Goal: Task Accomplishment & Management: Manage account settings

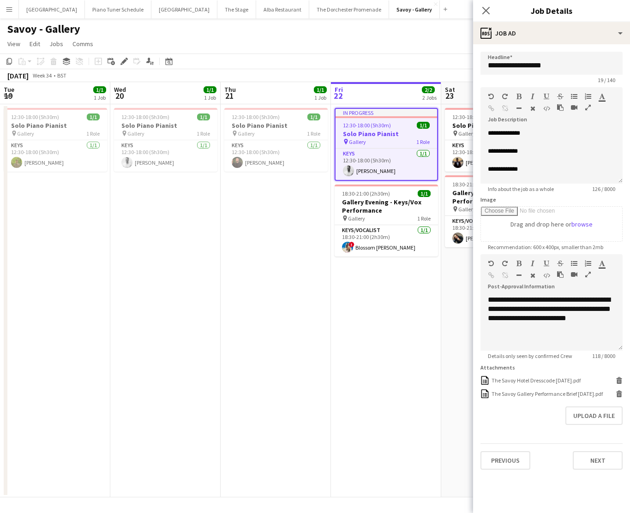
scroll to position [0, 227]
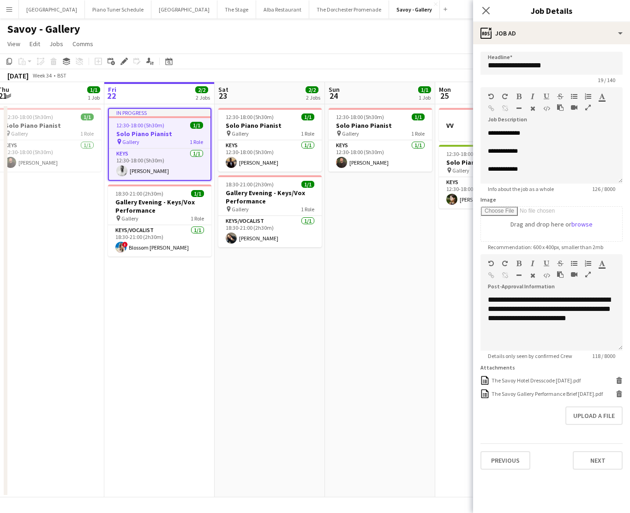
click at [4, 11] on button "Menu" at bounding box center [9, 9] width 18 height 18
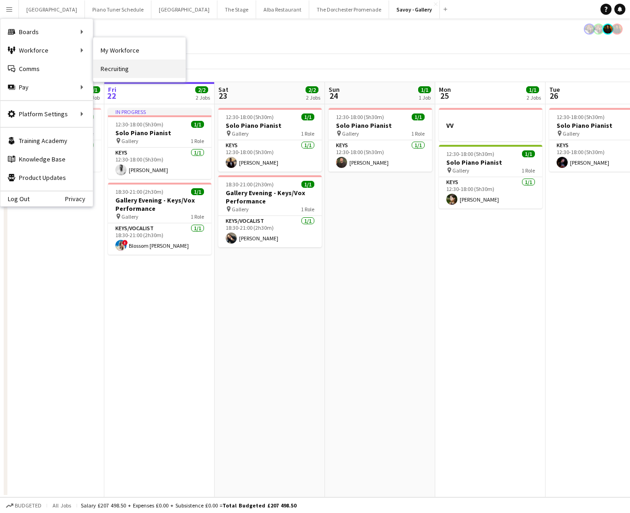
click at [131, 65] on link "Recruiting" at bounding box center [139, 69] width 92 height 18
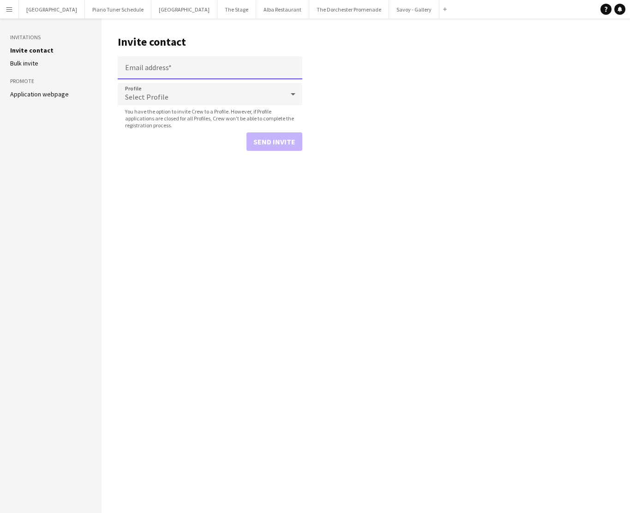
click at [147, 72] on input "Email address" at bounding box center [210, 67] width 185 height 23
paste input "**********"
type input "**********"
click at [144, 97] on span "Select Profile" at bounding box center [146, 96] width 43 height 9
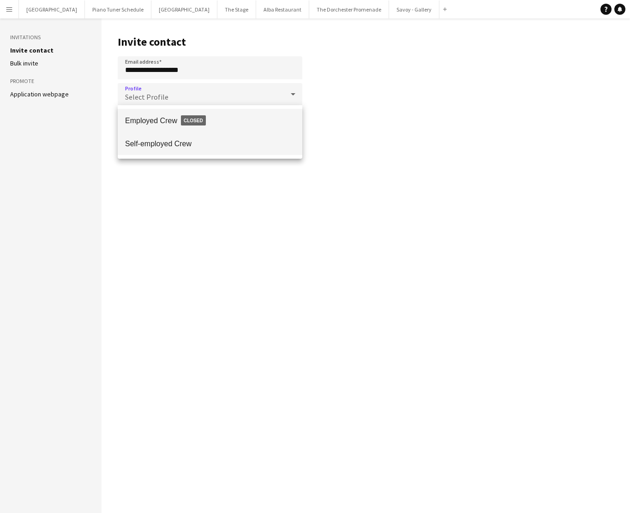
click at [151, 138] on mat-option "Self-employed Crew" at bounding box center [210, 143] width 185 height 23
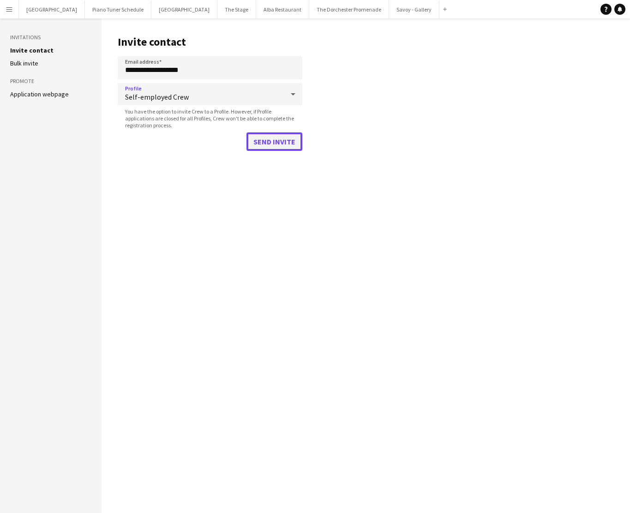
click at [271, 142] on button "Send invite" at bounding box center [274, 141] width 56 height 18
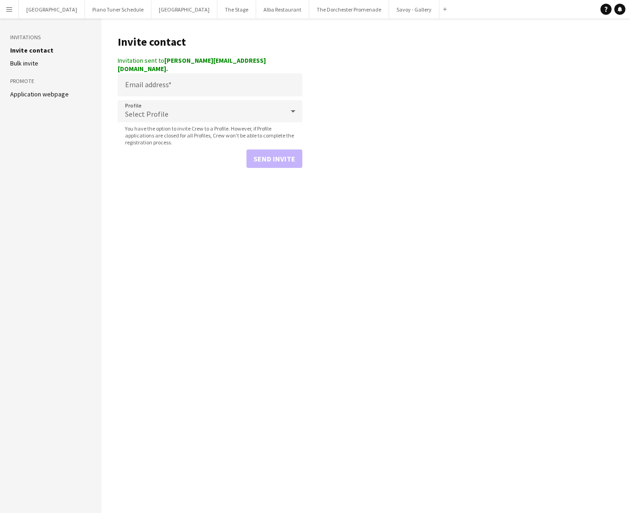
click at [10, 11] on app-icon "Menu" at bounding box center [9, 9] width 7 height 7
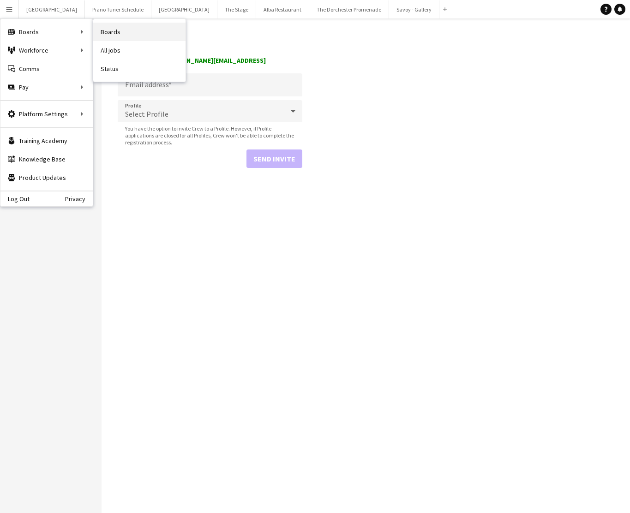
click at [119, 33] on link "Boards" at bounding box center [139, 32] width 92 height 18
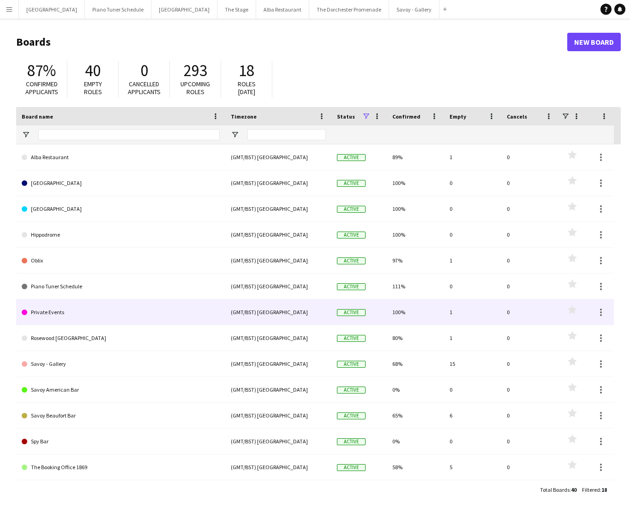
click at [120, 314] on link "Private Events" at bounding box center [121, 313] width 198 height 26
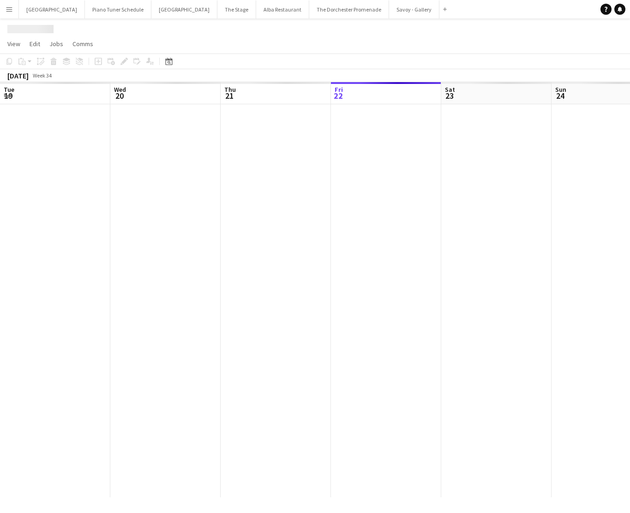
scroll to position [0, 221]
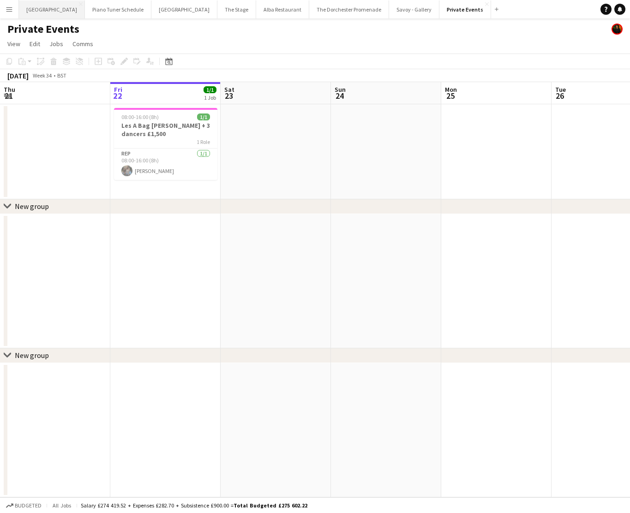
click at [32, 12] on button "Bicester village Close" at bounding box center [52, 9] width 66 height 18
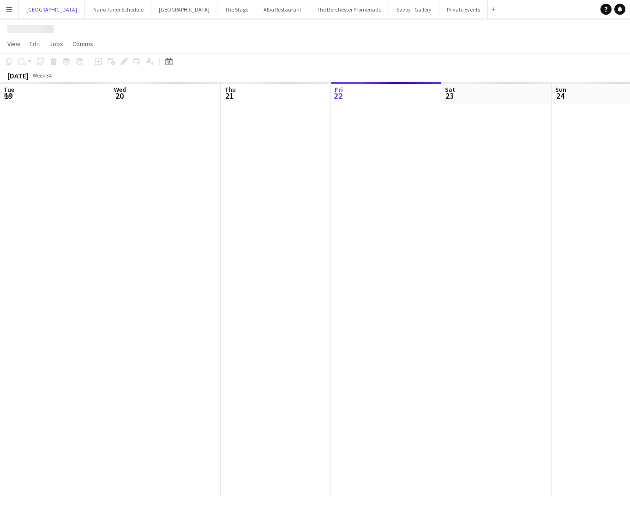
scroll to position [0, 221]
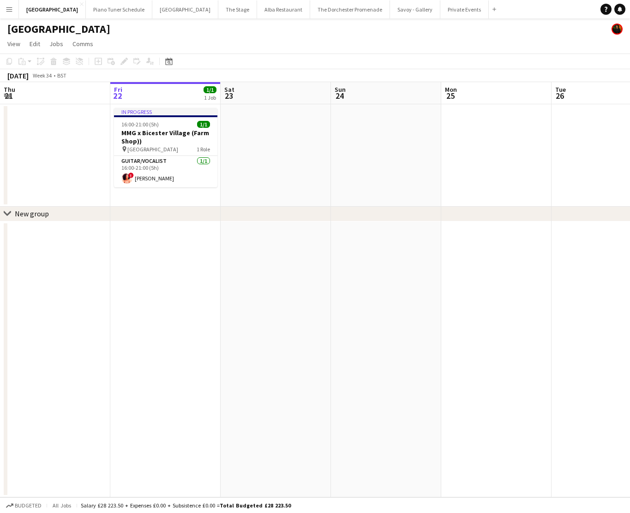
click at [6, 11] on app-icon "Menu" at bounding box center [9, 9] width 7 height 7
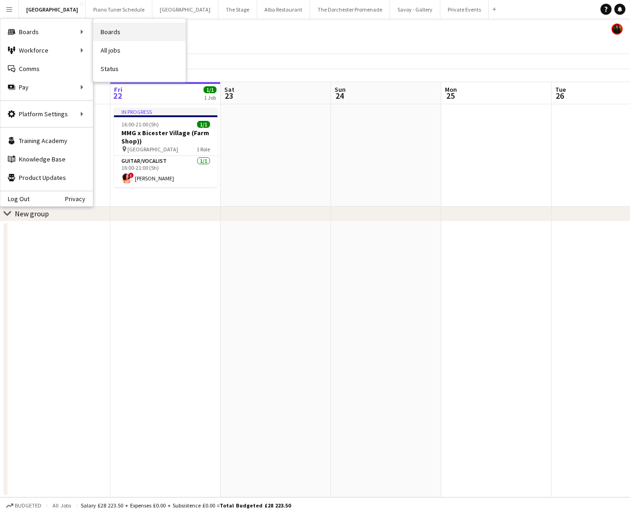
click at [116, 30] on link "Boards" at bounding box center [139, 32] width 92 height 18
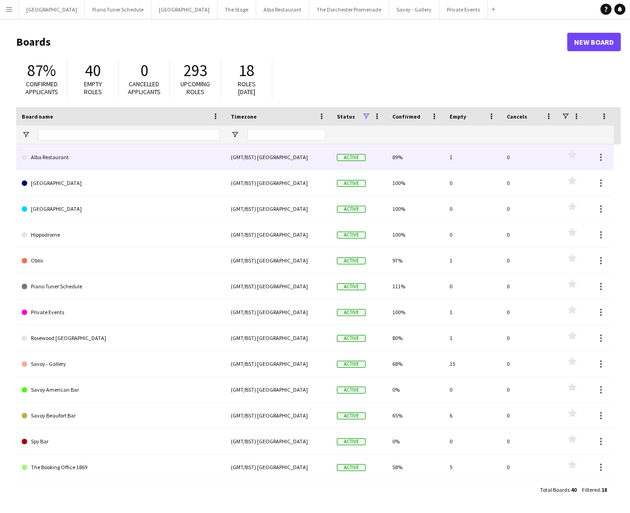
click at [95, 156] on link "Alba Restaurant" at bounding box center [121, 157] width 198 height 26
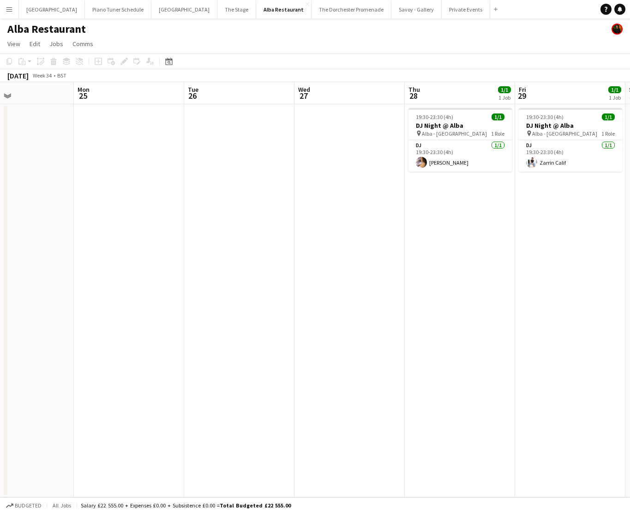
scroll to position [0, 371]
click at [10, 12] on app-icon "Menu" at bounding box center [9, 9] width 7 height 7
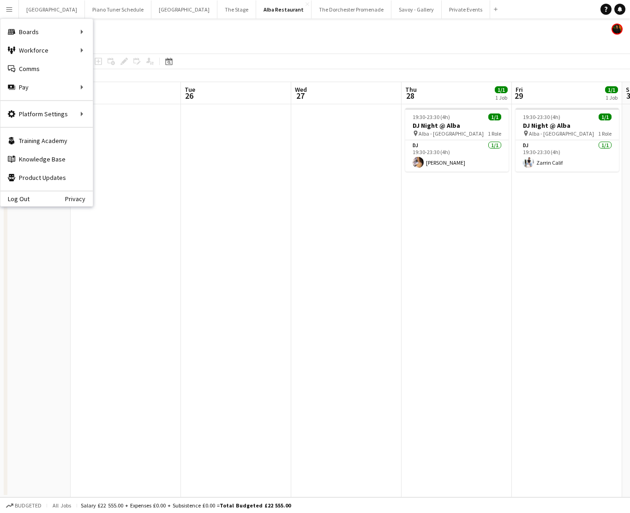
click at [182, 181] on app-date-cell at bounding box center [236, 300] width 110 height 393
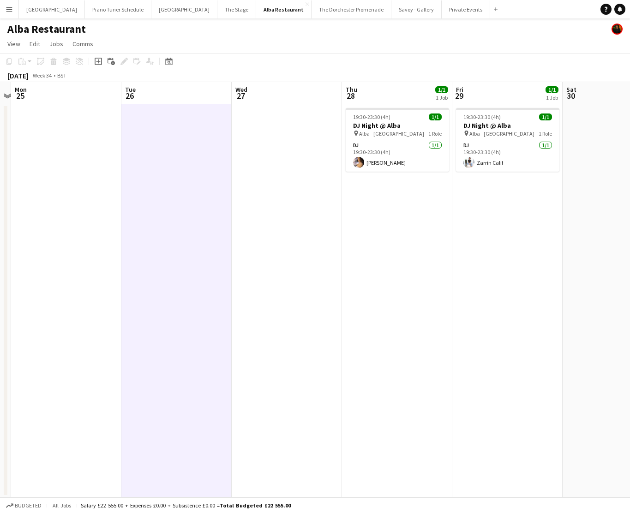
scroll to position [0, 329]
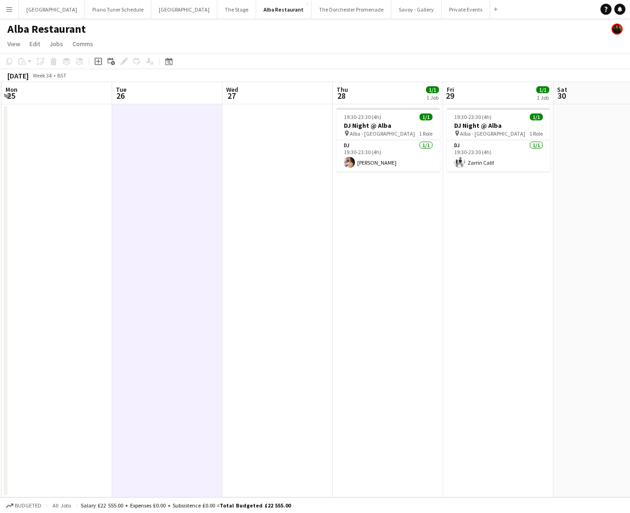
click at [7, 8] on app-icon "Menu" at bounding box center [9, 9] width 7 height 7
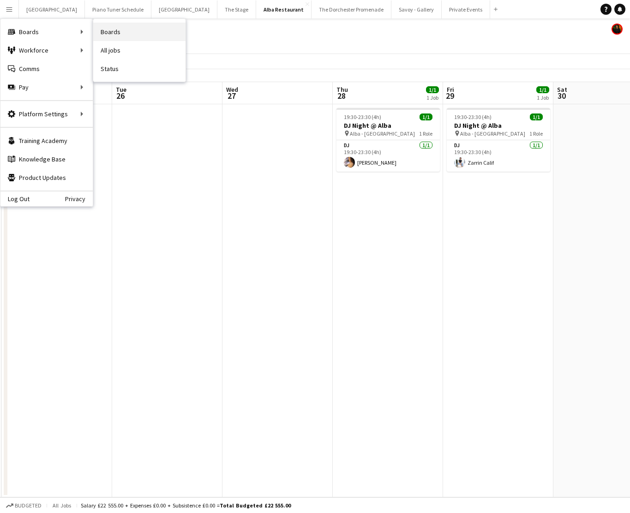
click at [105, 26] on link "Boards" at bounding box center [139, 32] width 92 height 18
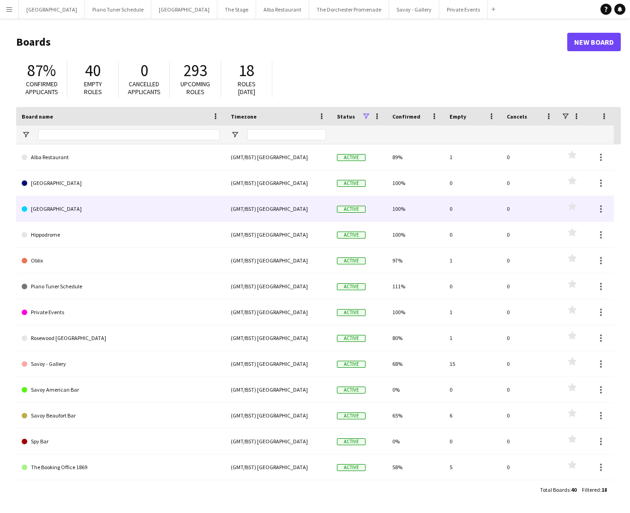
click at [88, 214] on link "[GEOGRAPHIC_DATA]" at bounding box center [121, 209] width 198 height 26
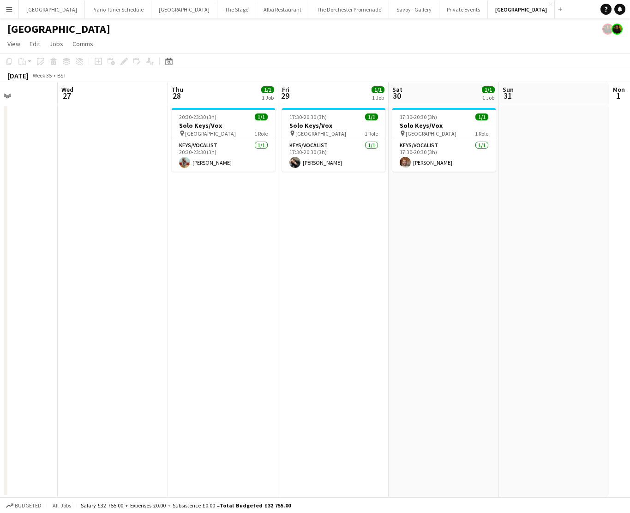
scroll to position [0, 305]
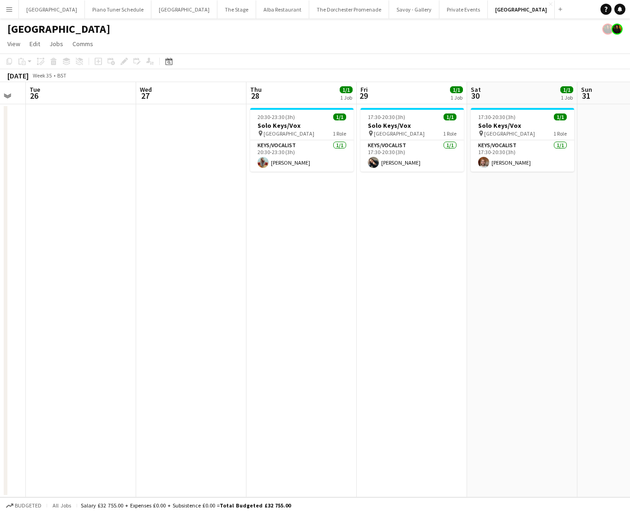
click at [14, 6] on button "Menu" at bounding box center [9, 9] width 18 height 18
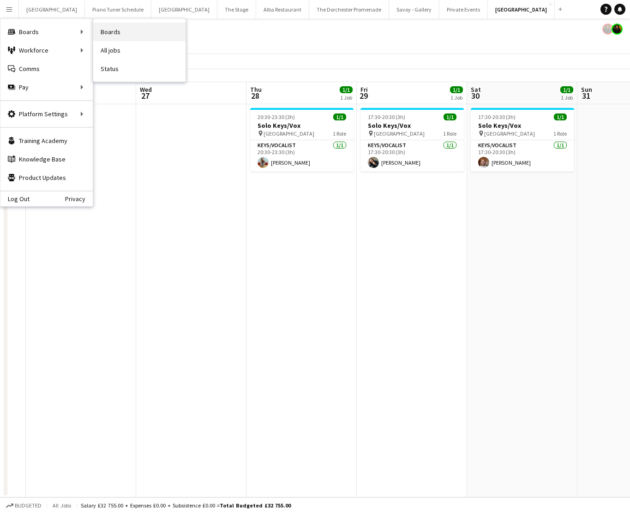
click at [123, 38] on link "Boards" at bounding box center [139, 32] width 92 height 18
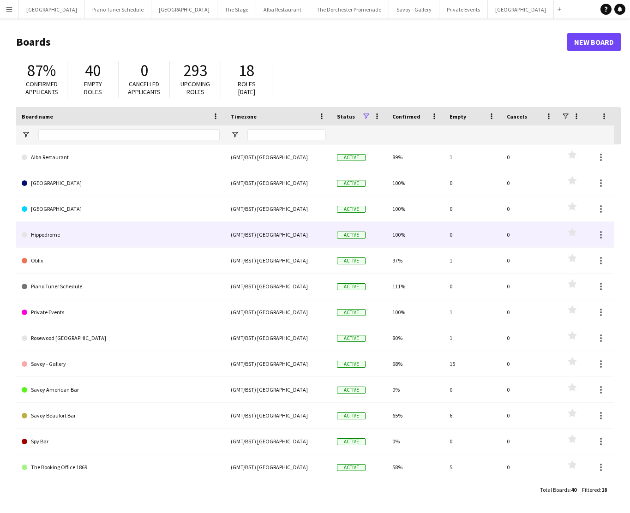
click at [93, 236] on link "Hippodrome" at bounding box center [121, 235] width 198 height 26
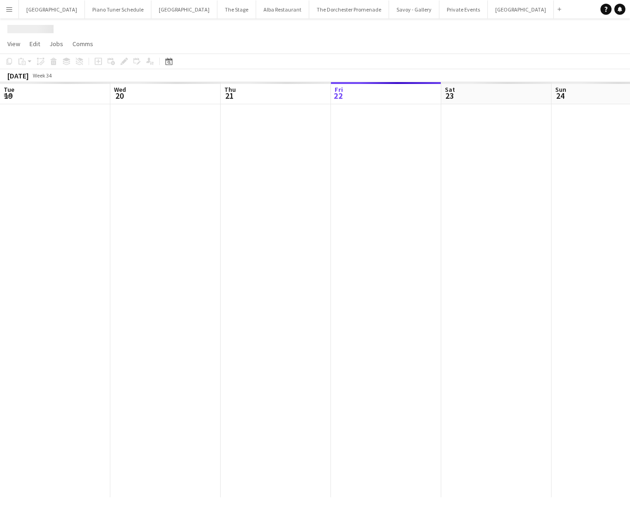
scroll to position [0, 221]
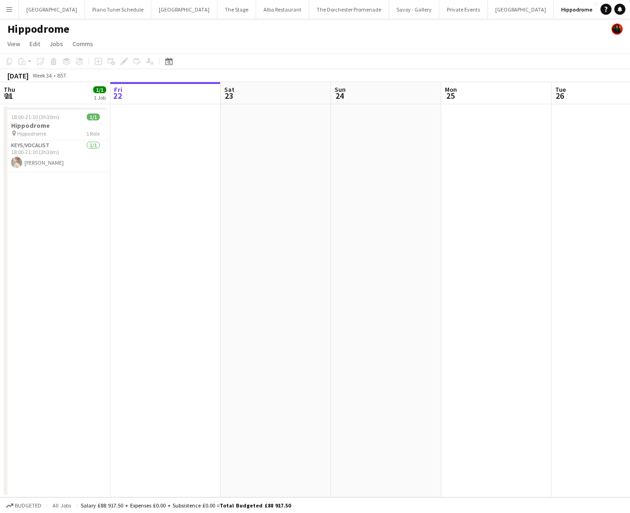
click at [12, 5] on button "Menu" at bounding box center [9, 9] width 18 height 18
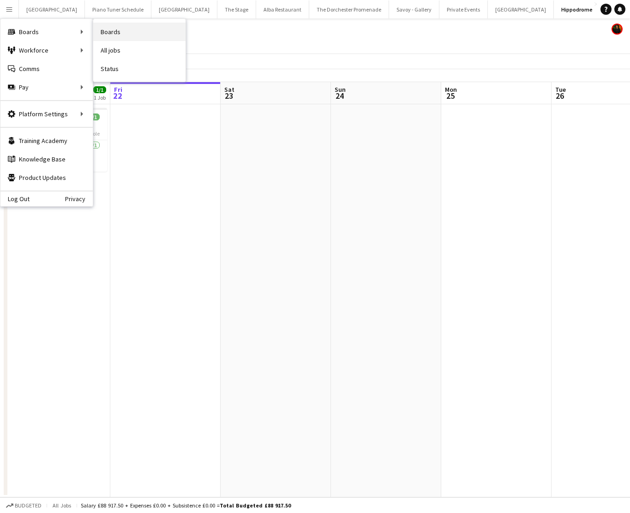
click at [109, 28] on link "Boards" at bounding box center [139, 32] width 92 height 18
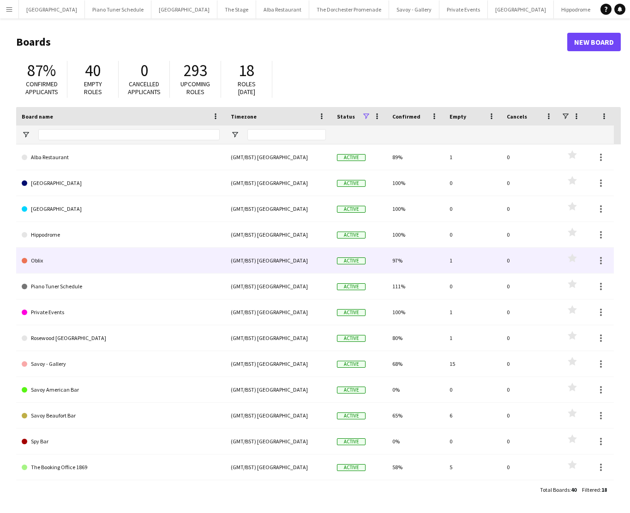
click at [93, 263] on link "Oblix" at bounding box center [121, 261] width 198 height 26
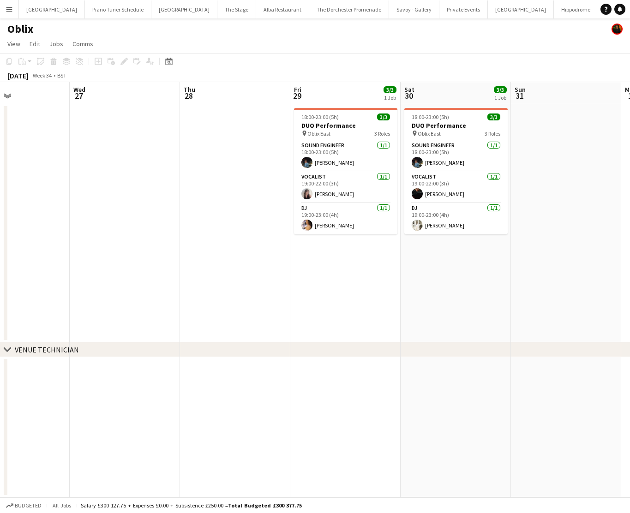
scroll to position [0, 386]
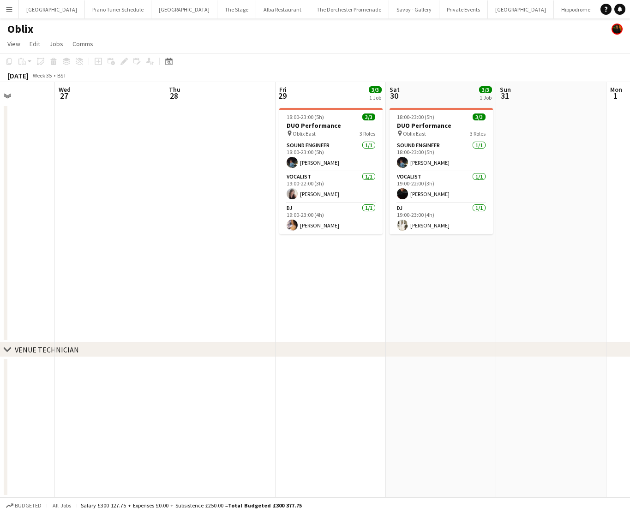
click at [17, 8] on button "Menu" at bounding box center [9, 9] width 18 height 18
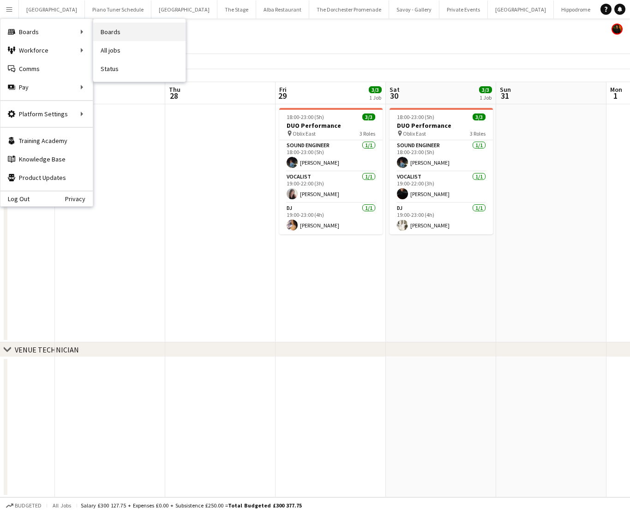
click at [112, 31] on link "Boards" at bounding box center [139, 32] width 92 height 18
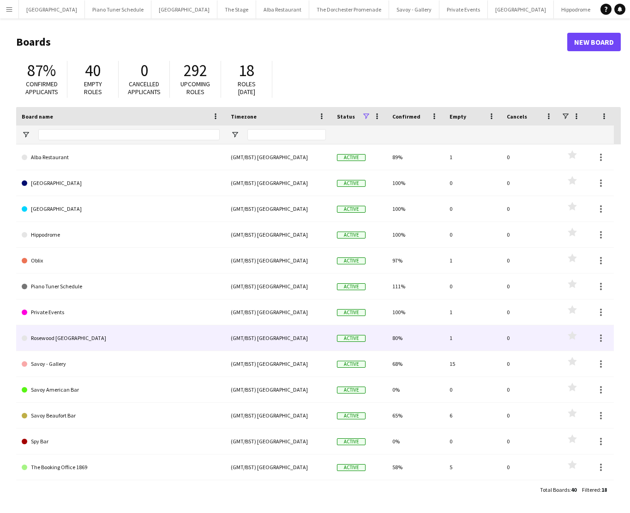
click at [80, 344] on link "Rosewood [GEOGRAPHIC_DATA]" at bounding box center [121, 338] width 198 height 26
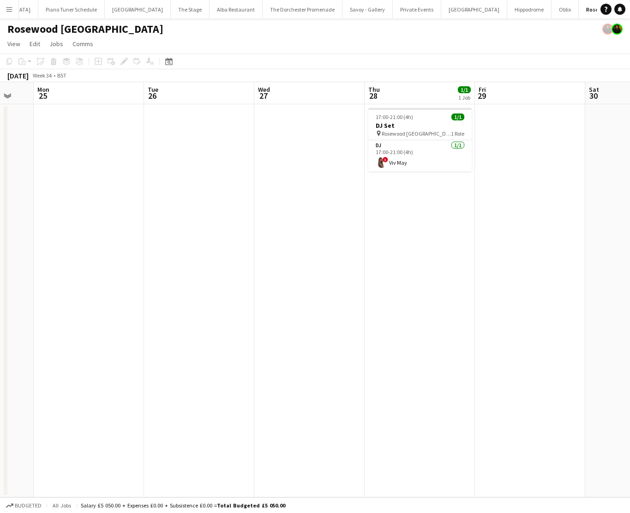
scroll to position [0, 310]
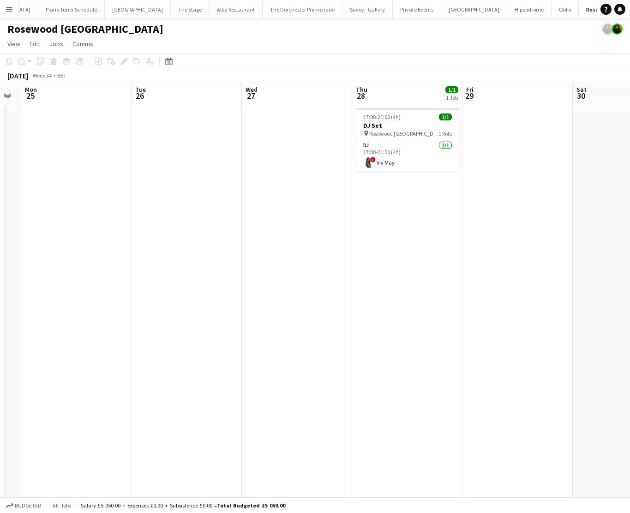
click at [11, 12] on app-icon "Menu" at bounding box center [9, 9] width 7 height 7
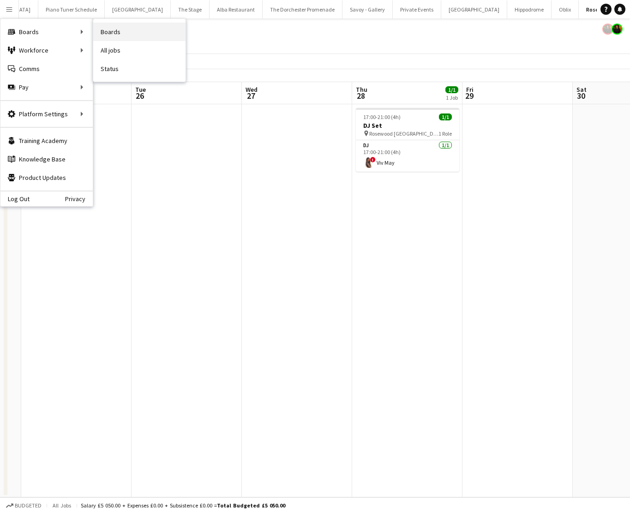
click at [124, 36] on link "Boards" at bounding box center [139, 32] width 92 height 18
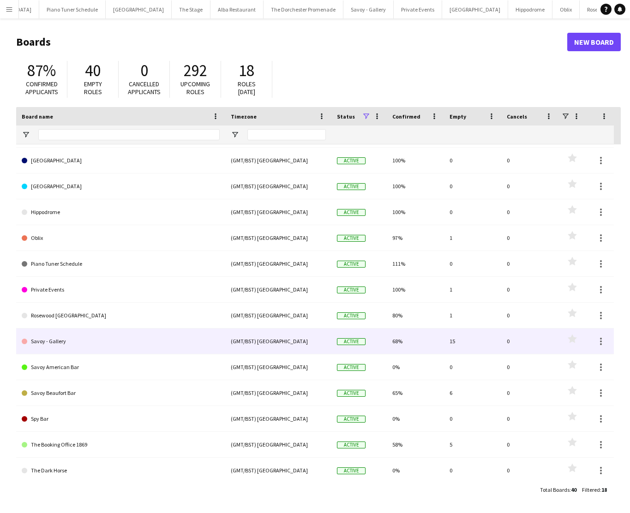
scroll to position [24, 0]
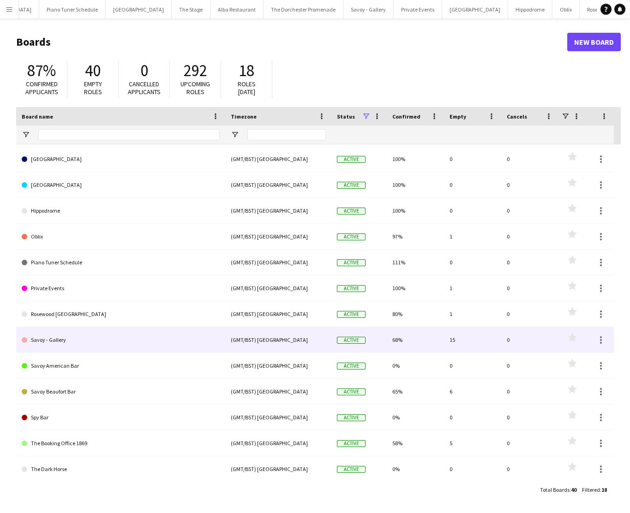
click at [79, 343] on link "Savoy - Gallery" at bounding box center [121, 340] width 198 height 26
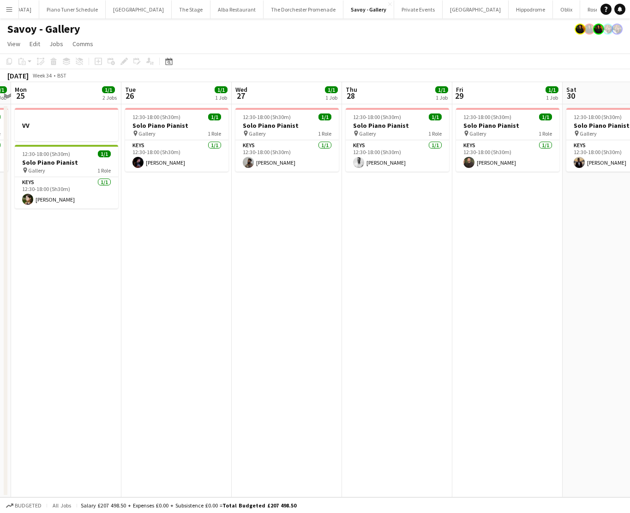
scroll to position [0, 326]
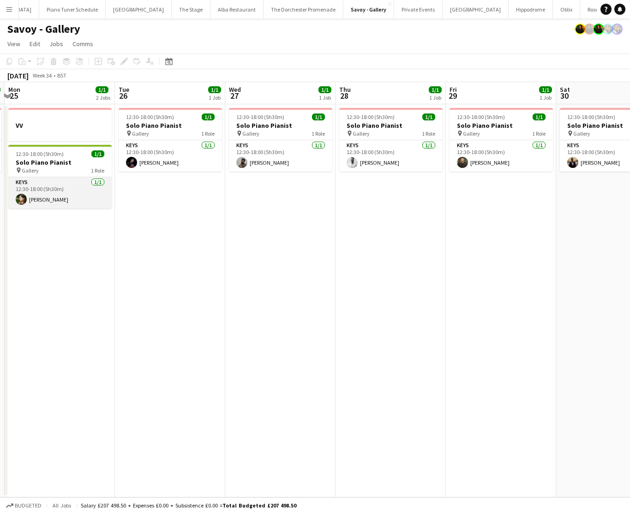
click at [36, 189] on app-card-role "Keys [DATE] 12:30-18:00 (5h30m) [PERSON_NAME]" at bounding box center [59, 192] width 103 height 31
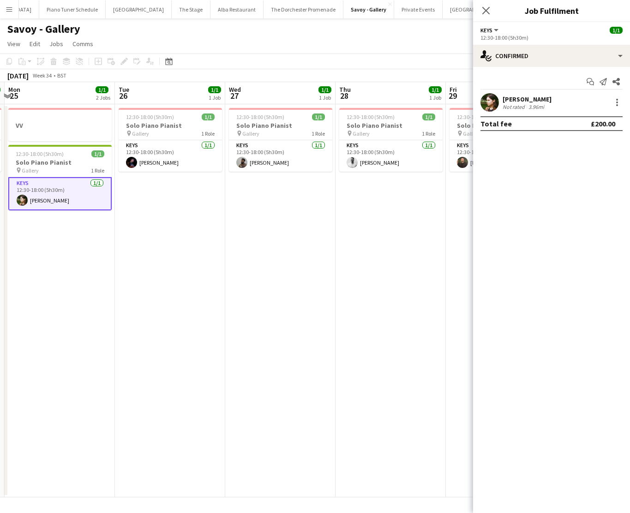
click at [488, 100] on app-user-avatar at bounding box center [490, 102] width 18 height 18
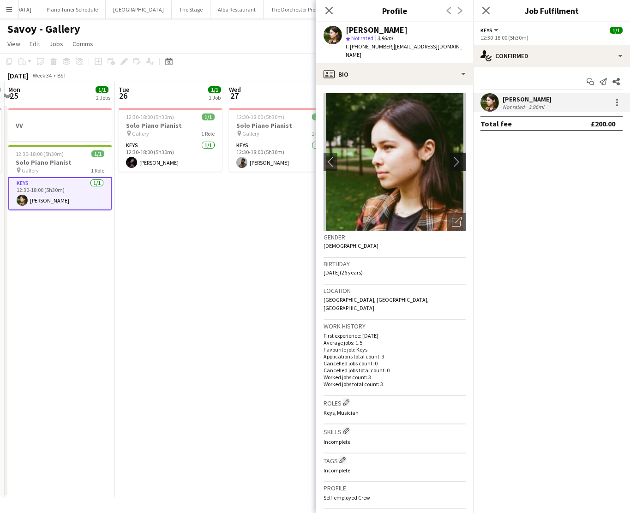
click at [465, 157] on app-icon "chevron-right" at bounding box center [459, 162] width 14 height 10
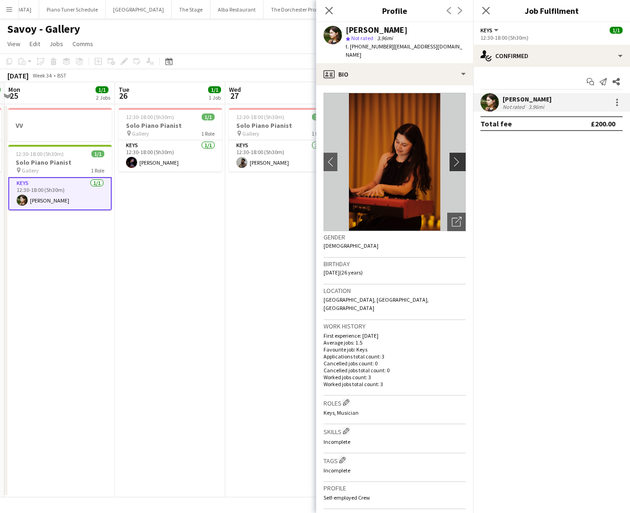
click at [462, 157] on app-icon "chevron-right" at bounding box center [459, 162] width 14 height 10
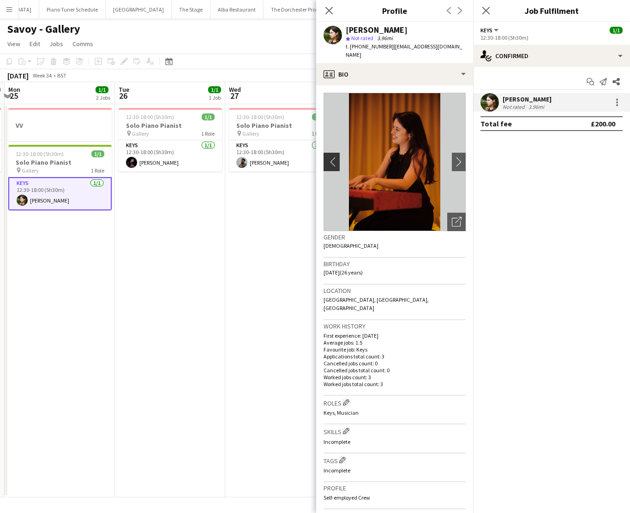
click at [331, 157] on app-icon "chevron-left" at bounding box center [331, 162] width 14 height 10
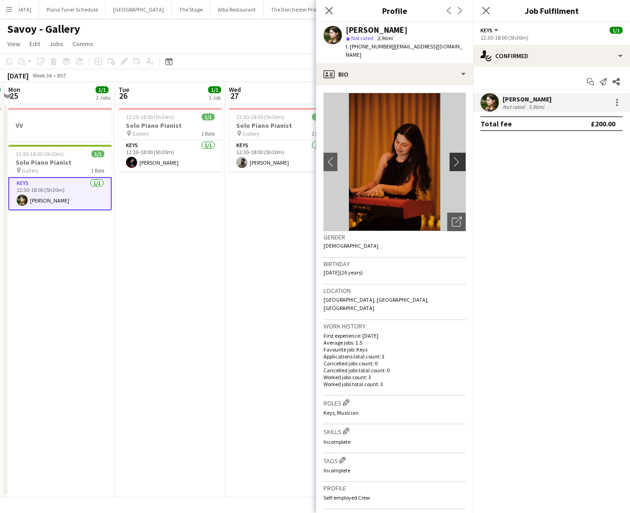
click at [458, 157] on app-icon "chevron-right" at bounding box center [459, 162] width 14 height 10
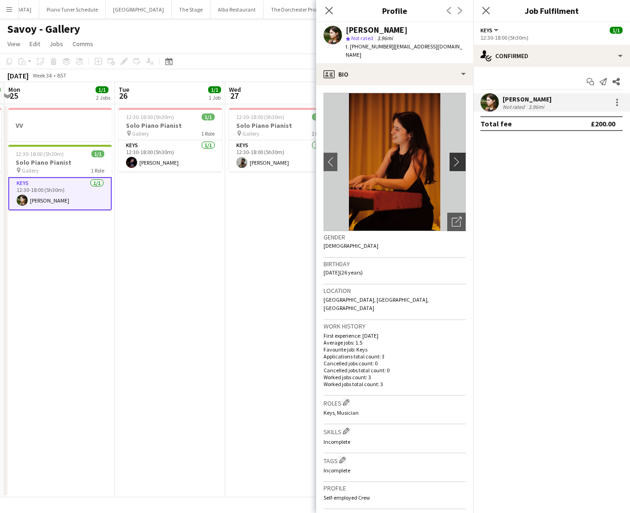
click at [458, 157] on app-icon "chevron-right" at bounding box center [459, 162] width 14 height 10
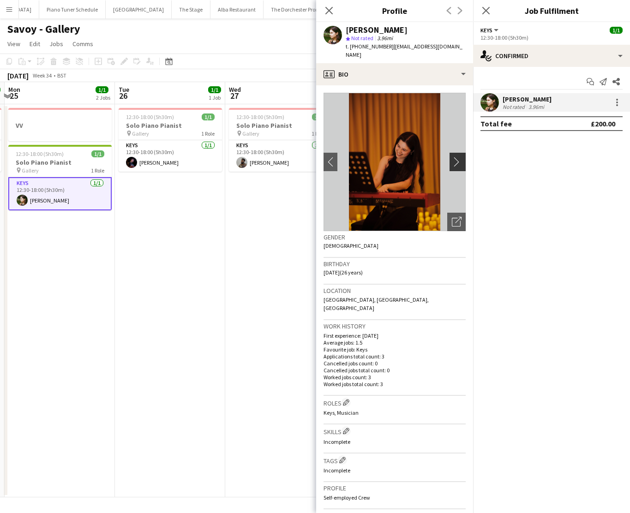
click at [458, 157] on app-icon "chevron-right" at bounding box center [459, 162] width 14 height 10
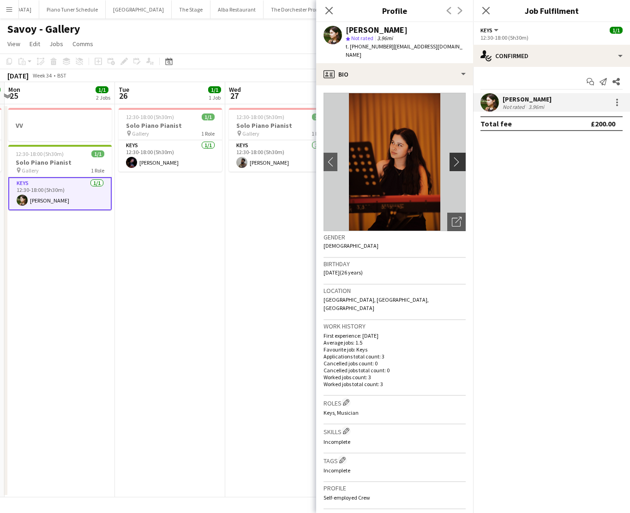
click at [458, 157] on app-icon "chevron-right" at bounding box center [459, 162] width 14 height 10
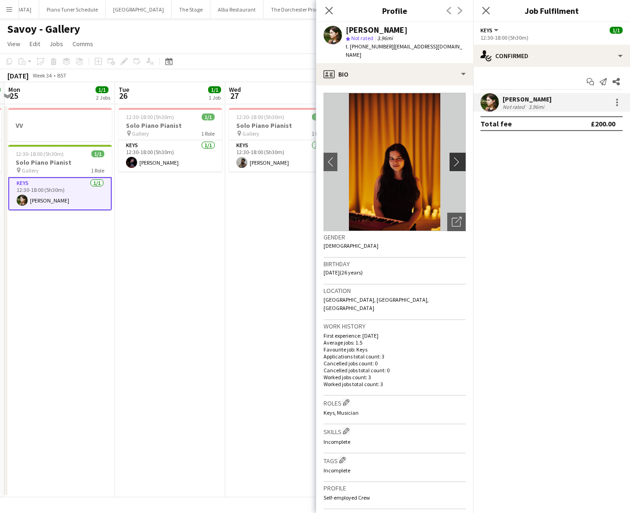
click at [458, 157] on app-icon "chevron-right" at bounding box center [459, 162] width 14 height 10
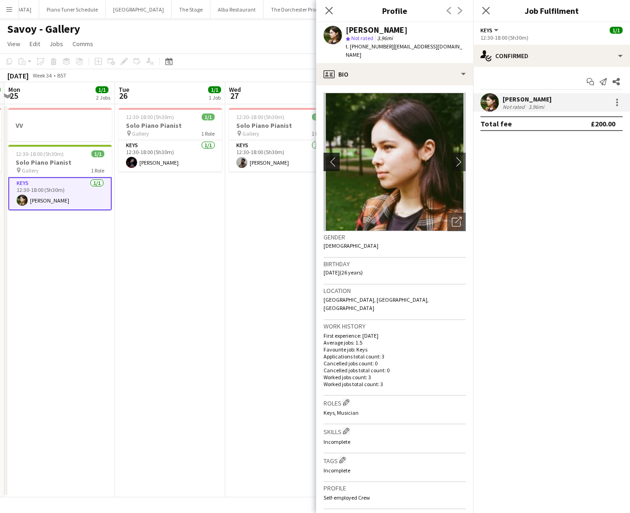
click at [331, 157] on app-icon "chevron-left" at bounding box center [331, 162] width 14 height 10
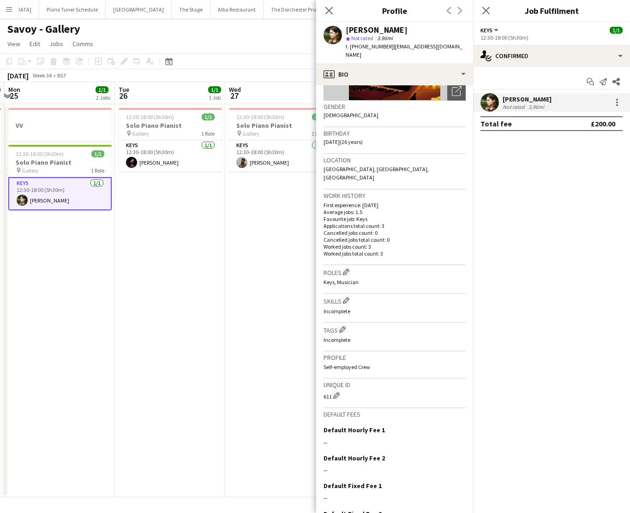
scroll to position [172, 0]
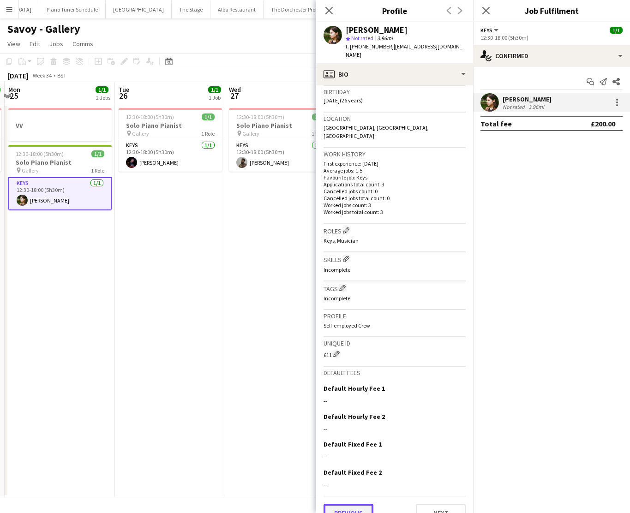
click at [351, 504] on button "Previous" at bounding box center [349, 513] width 50 height 18
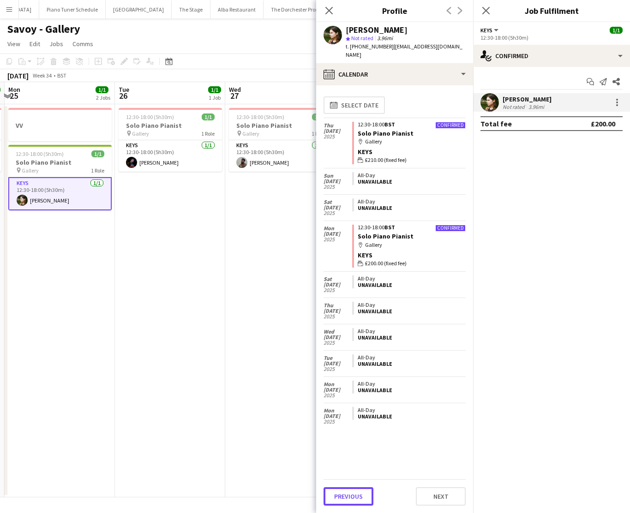
click at [351, 495] on button "Previous" at bounding box center [349, 496] width 50 height 18
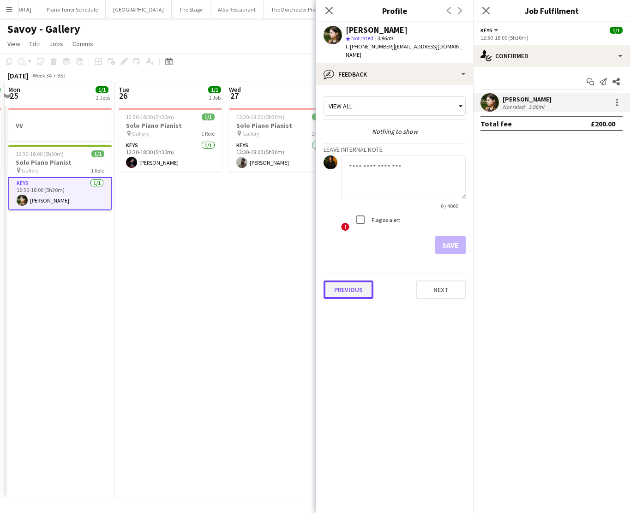
click at [336, 288] on button "Previous" at bounding box center [349, 290] width 50 height 18
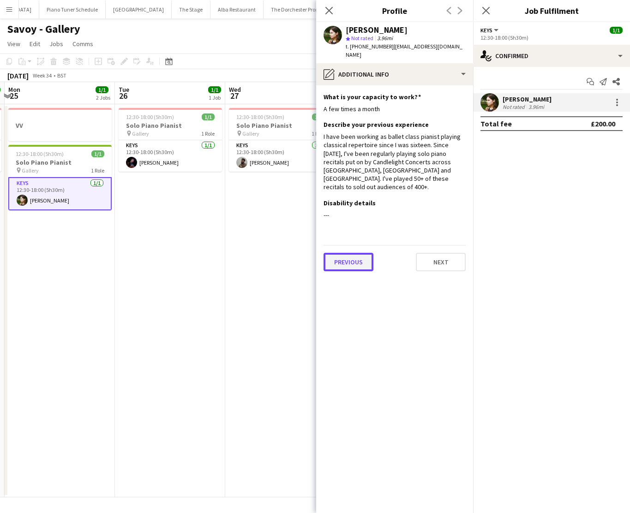
click at [344, 253] on button "Previous" at bounding box center [349, 262] width 50 height 18
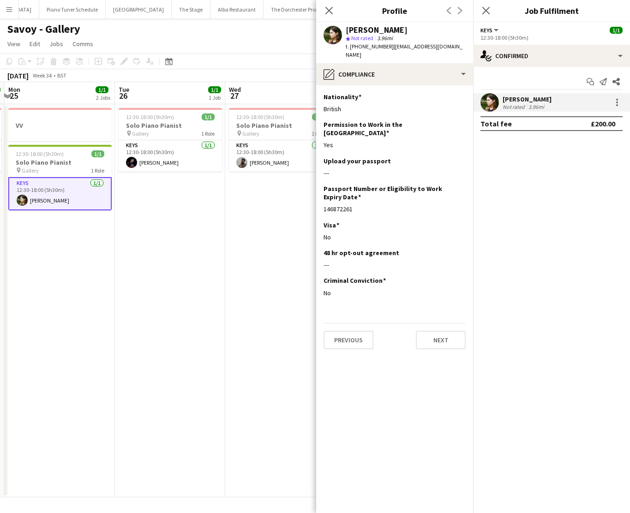
click at [349, 323] on div "Previous Next" at bounding box center [395, 336] width 142 height 26
click at [348, 331] on button "Previous" at bounding box center [349, 340] width 50 height 18
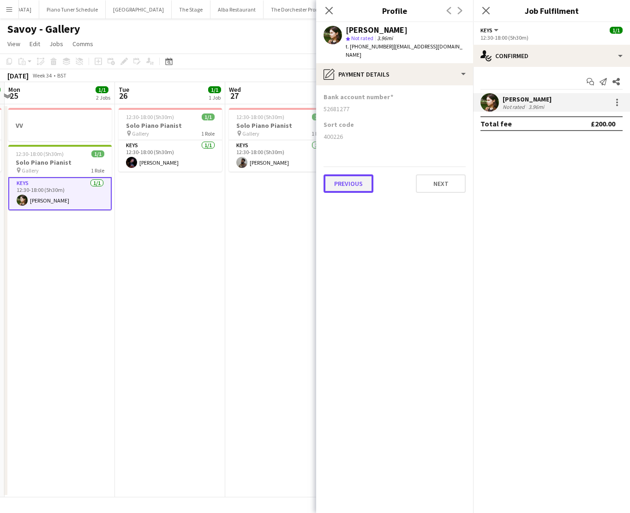
click at [339, 174] on button "Previous" at bounding box center [349, 183] width 50 height 18
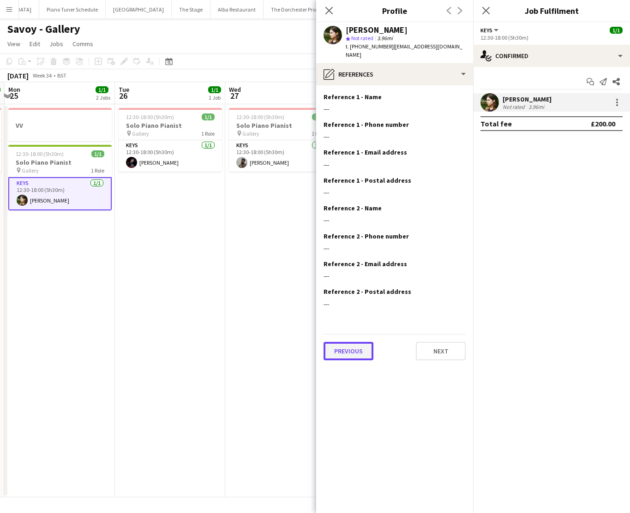
click at [360, 342] on button "Previous" at bounding box center [349, 351] width 50 height 18
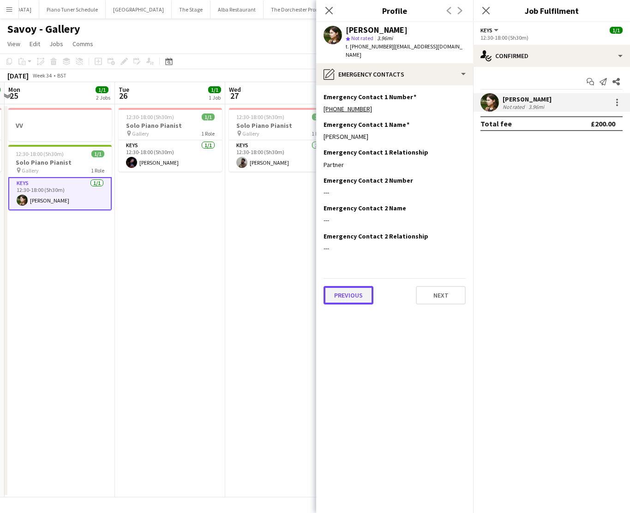
click at [347, 286] on button "Previous" at bounding box center [349, 295] width 50 height 18
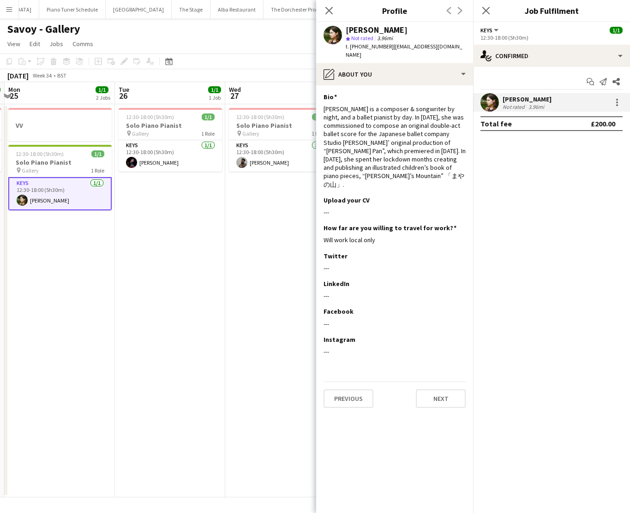
click at [324, 5] on app-icon "Close pop-in" at bounding box center [329, 10] width 11 height 11
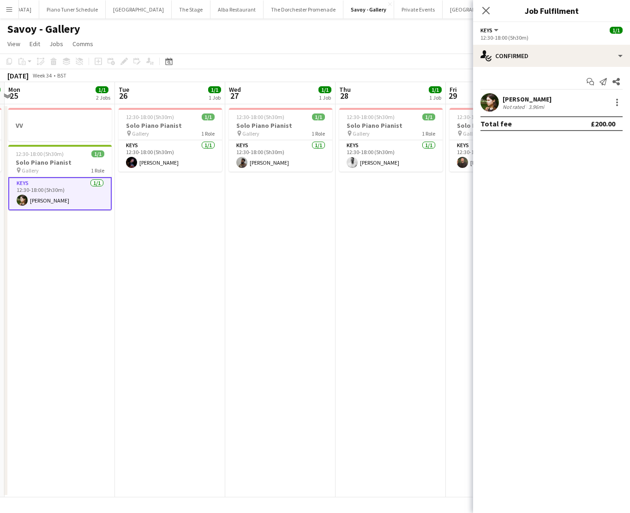
click at [481, 104] on app-user-avatar at bounding box center [490, 102] width 18 height 18
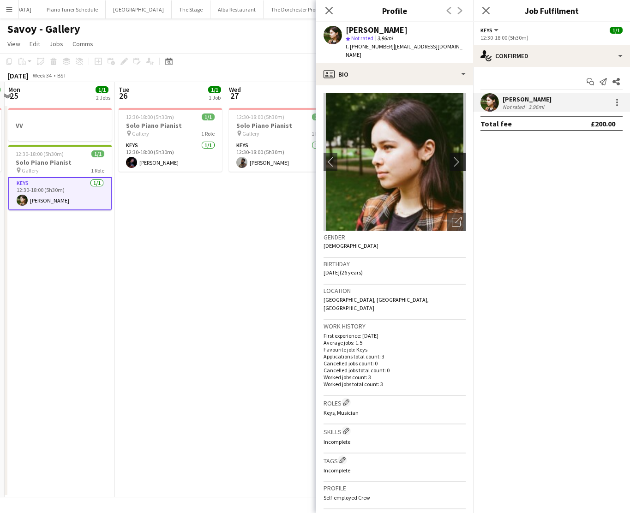
click at [456, 157] on app-icon "chevron-right" at bounding box center [459, 162] width 14 height 10
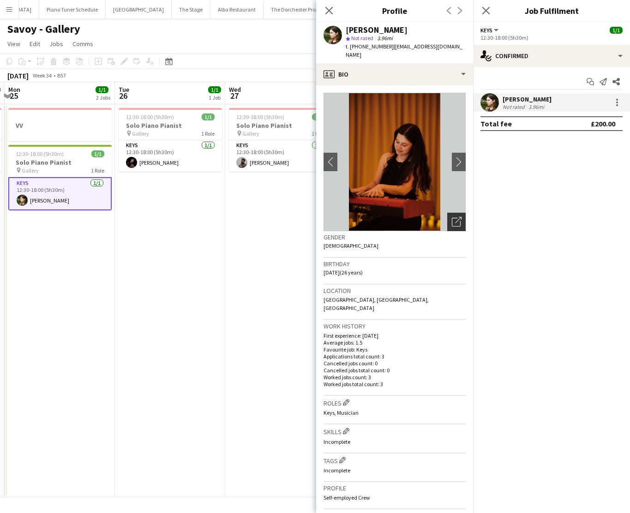
click at [457, 213] on div "Open photos pop-in" at bounding box center [456, 222] width 18 height 18
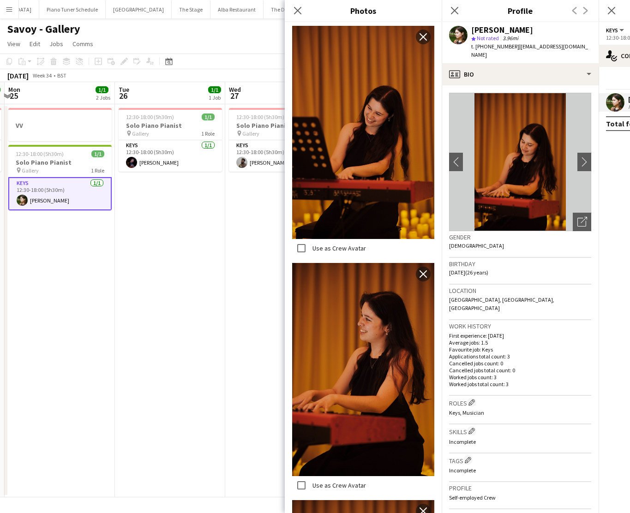
scroll to position [892, 0]
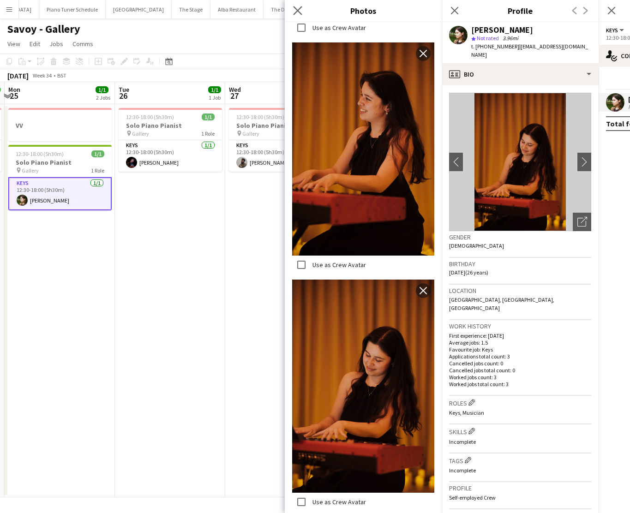
click at [292, 11] on app-icon "Close pop-in" at bounding box center [297, 10] width 13 height 13
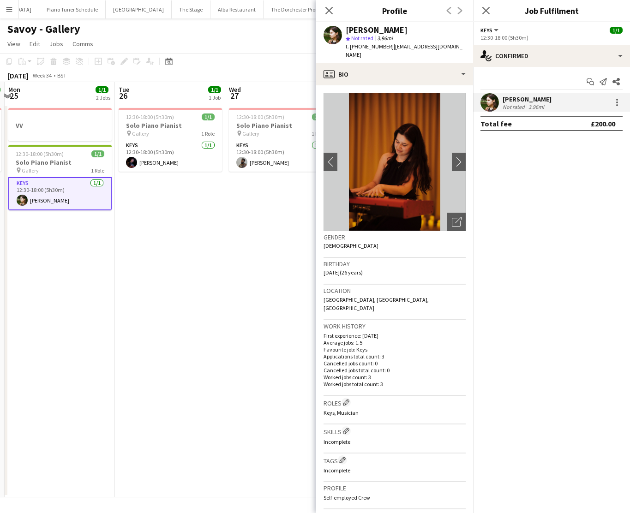
drag, startPoint x: 331, startPoint y: 12, endPoint x: 451, endPoint y: 11, distance: 120.0
click at [331, 12] on icon "Close pop-in" at bounding box center [328, 10] width 7 height 7
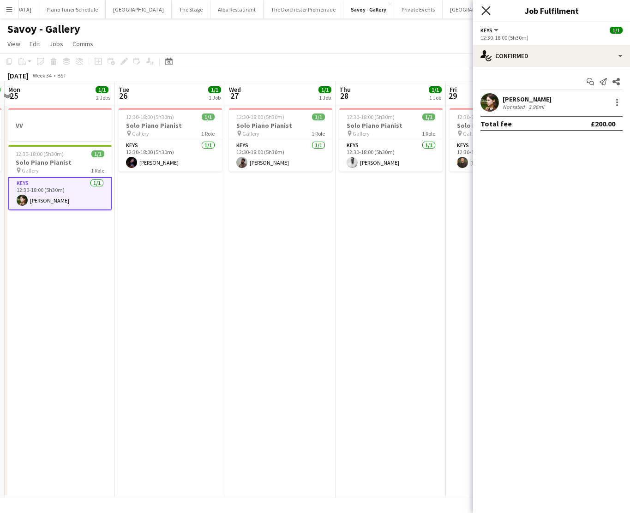
click at [489, 12] on icon "Close pop-in" at bounding box center [485, 10] width 9 height 9
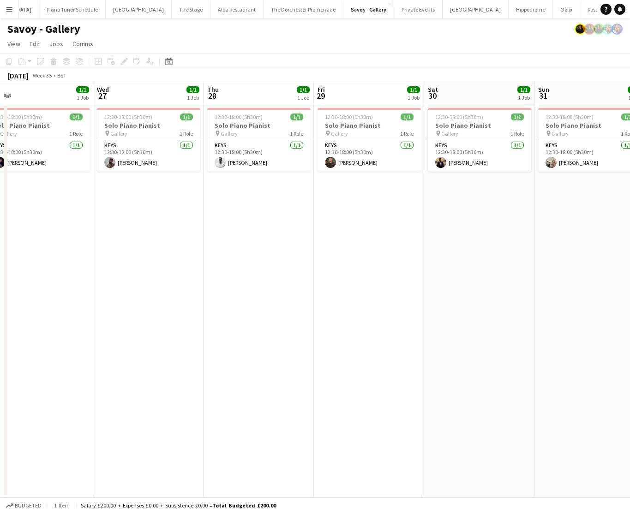
scroll to position [0, 363]
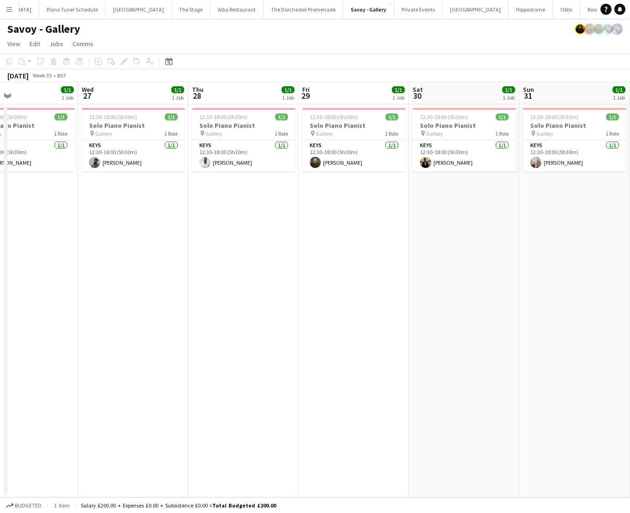
drag, startPoint x: 11, startPoint y: 12, endPoint x: 44, endPoint y: 37, distance: 41.8
click at [12, 12] on app-icon "Menu" at bounding box center [9, 9] width 7 height 7
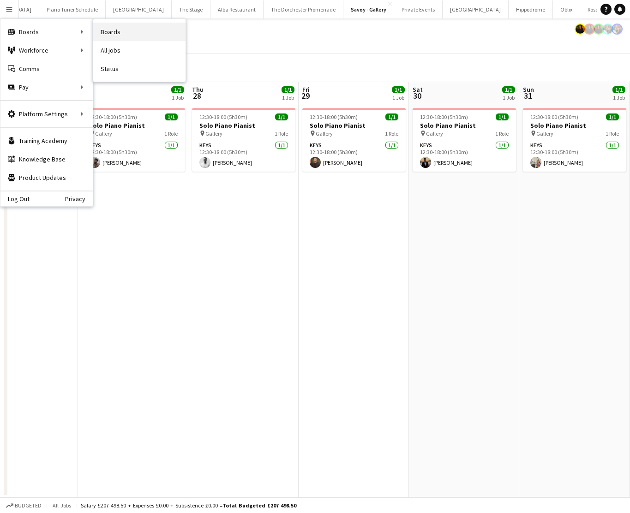
click at [130, 36] on link "Boards" at bounding box center [139, 32] width 92 height 18
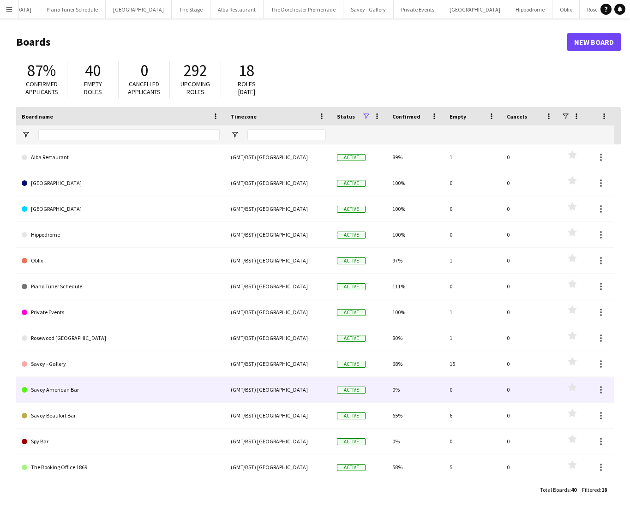
scroll to position [129, 0]
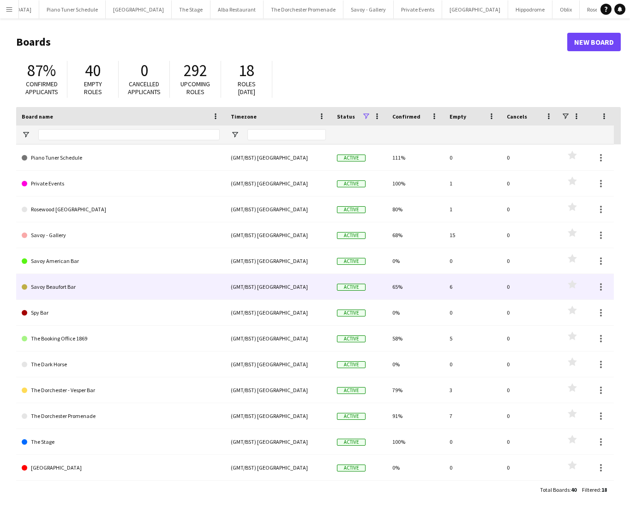
click at [79, 281] on link "Savoy Beaufort Bar" at bounding box center [121, 287] width 198 height 26
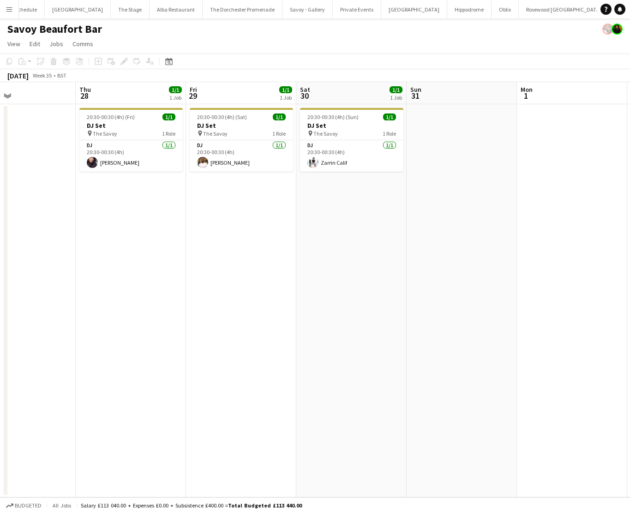
scroll to position [0, 366]
click at [2, 9] on button "Menu" at bounding box center [9, 9] width 18 height 18
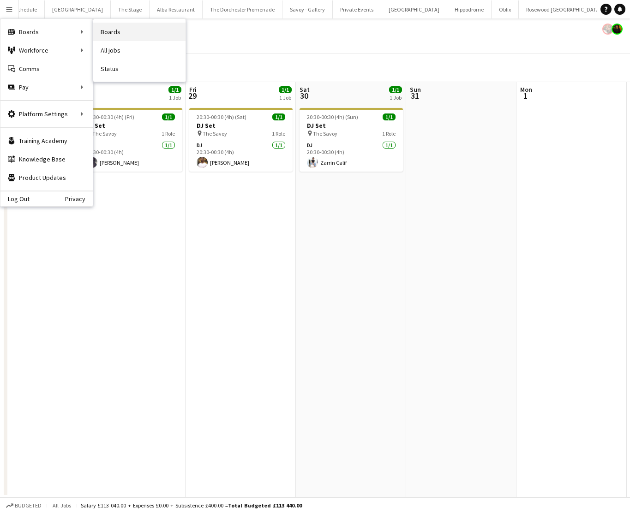
click at [133, 30] on link "Boards" at bounding box center [139, 32] width 92 height 18
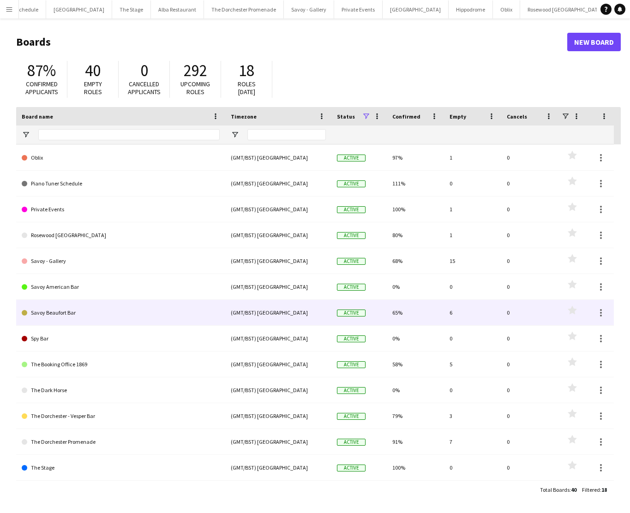
scroll to position [102, 0]
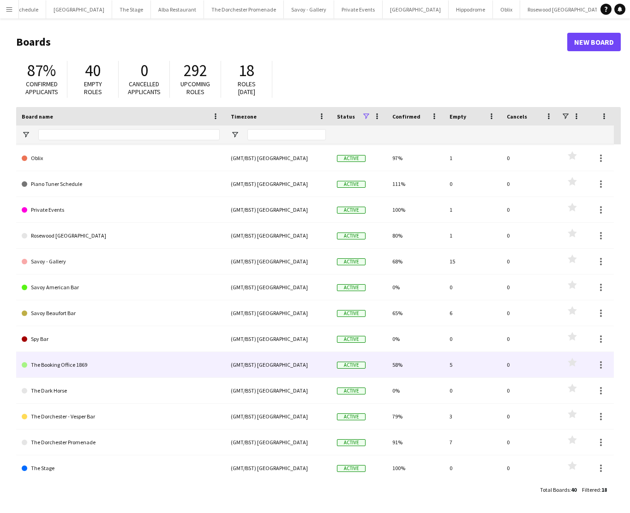
click at [132, 376] on link "The Booking Office 1869" at bounding box center [121, 365] width 198 height 26
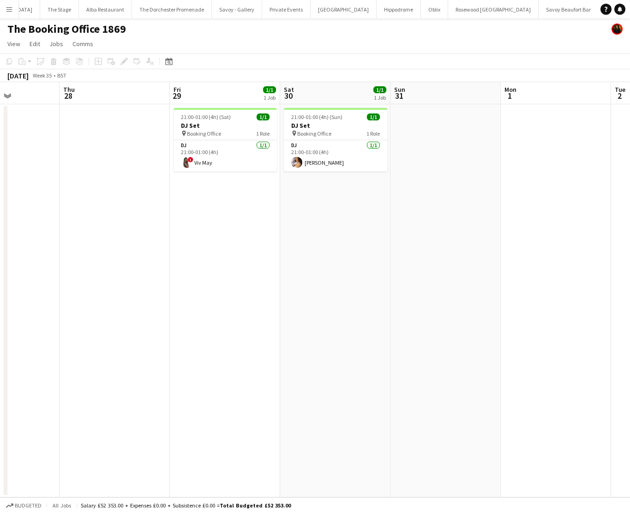
scroll to position [0, 292]
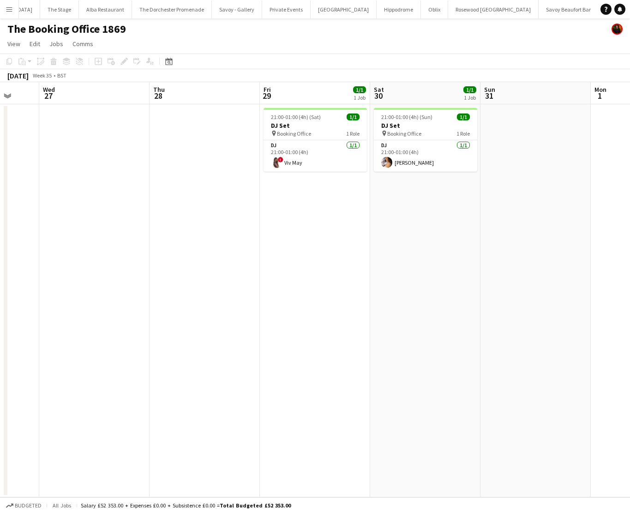
click at [415, 232] on app-date-cell "21:00-01:00 (4h) (Sun) 1/1 DJ Set pin Booking Office 1 Role DJ [DATE] 21:00-01:…" at bounding box center [425, 300] width 110 height 393
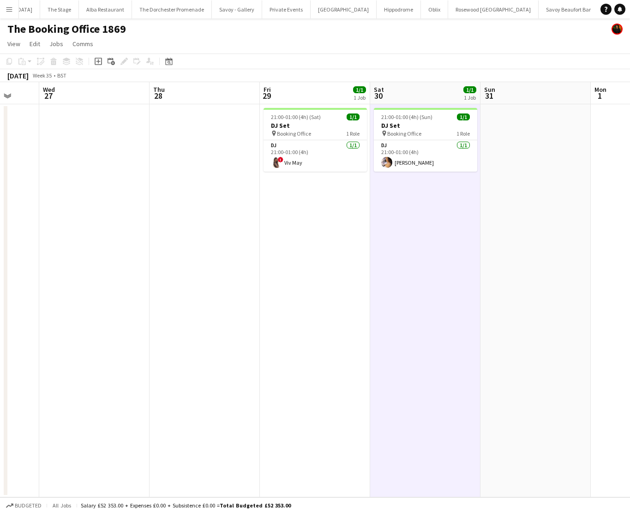
click at [11, 12] on app-icon "Menu" at bounding box center [9, 9] width 7 height 7
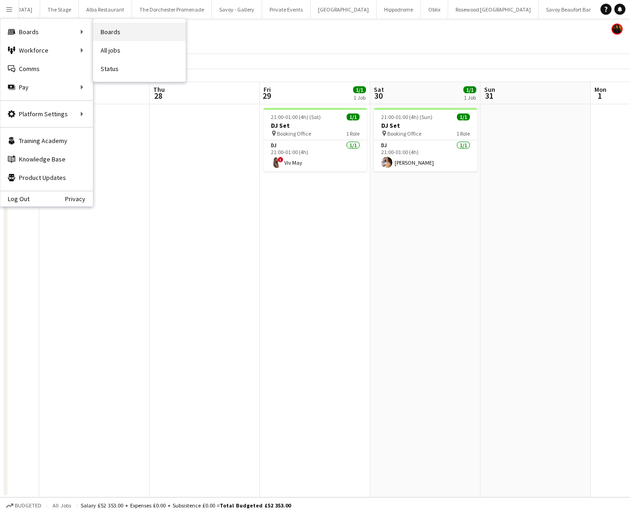
click at [103, 29] on link "Boards" at bounding box center [139, 32] width 92 height 18
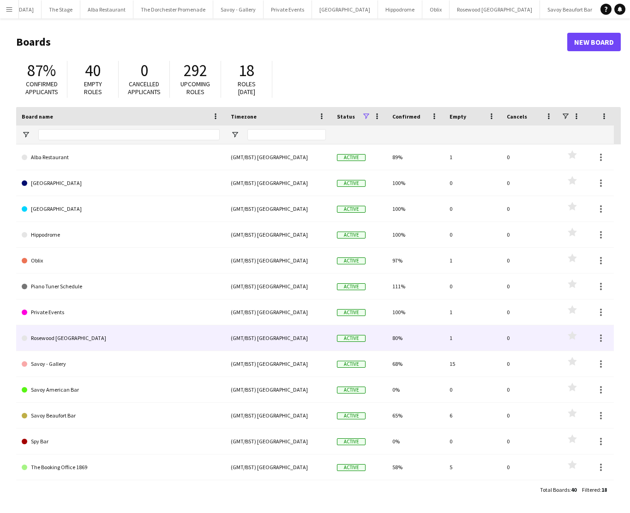
scroll to position [129, 0]
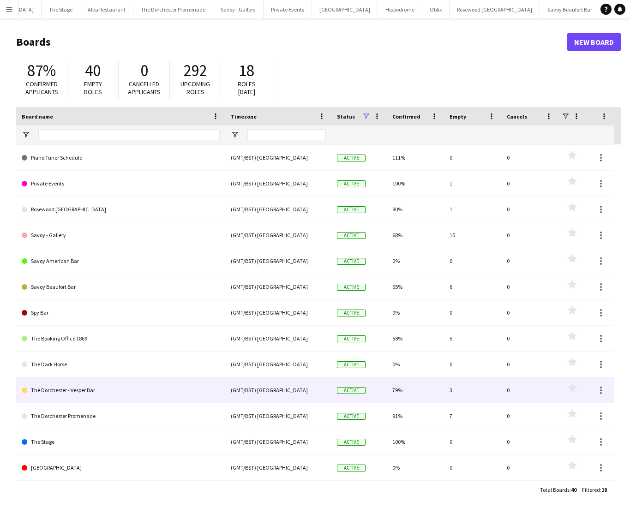
click at [126, 384] on link "The Dorchester - Vesper Bar" at bounding box center [121, 391] width 198 height 26
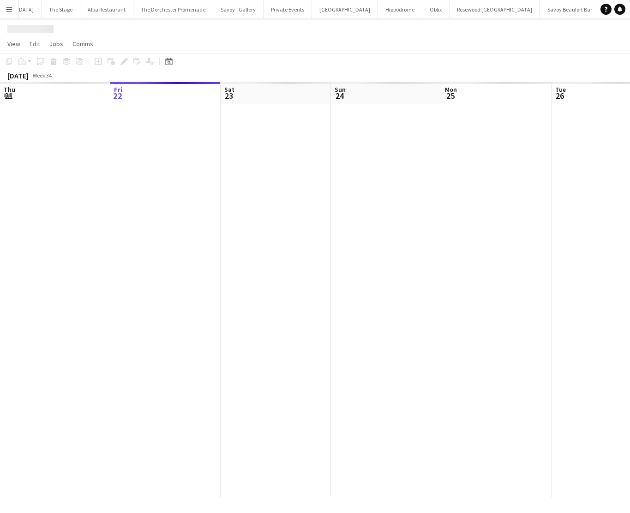
scroll to position [0, 257]
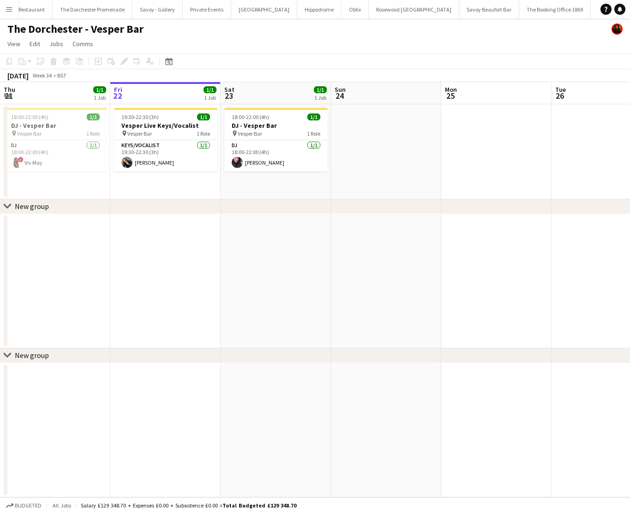
click at [207, 210] on div "chevron-right New group" at bounding box center [315, 206] width 630 height 15
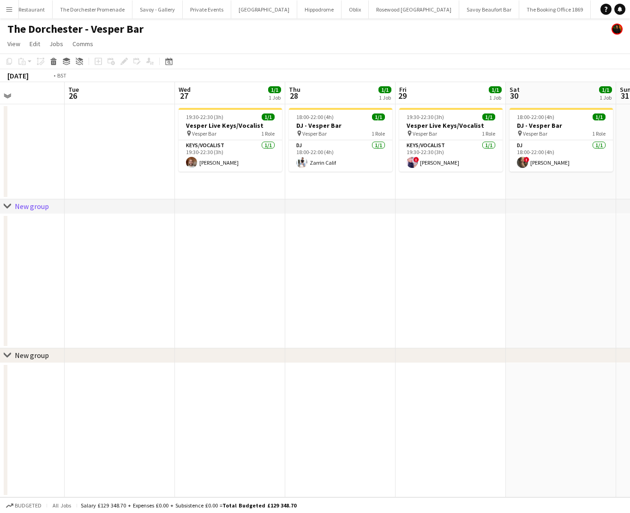
scroll to position [0, 264]
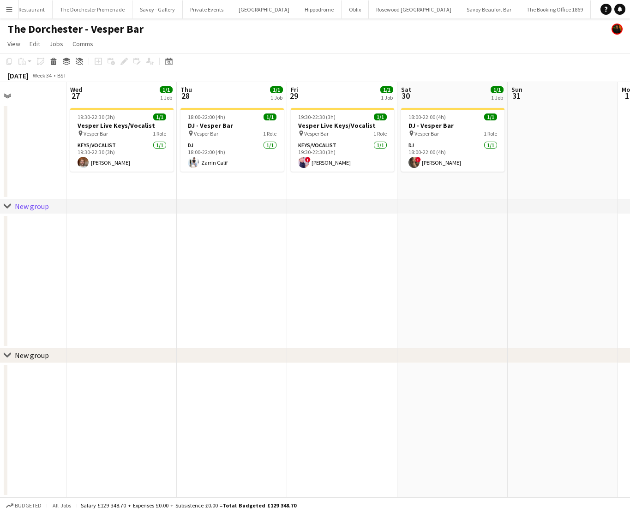
click at [233, 230] on app-date-cell at bounding box center [232, 281] width 110 height 134
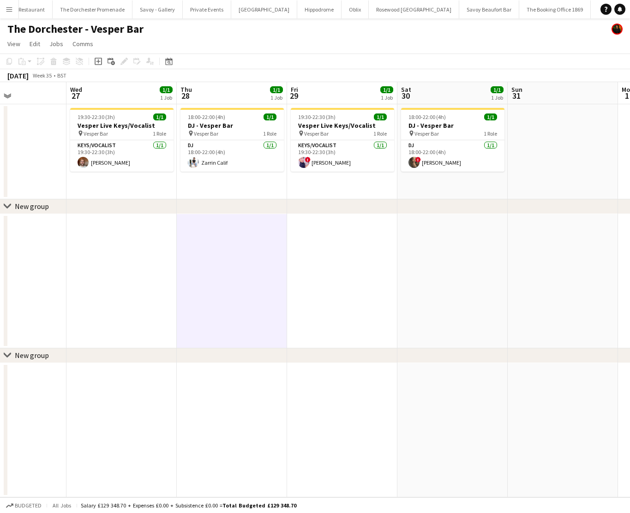
click at [100, 183] on app-date-cell "19:30-22:30 (3h) 1/1 Vesper Live Keys/Vocalist pin Vesper Bar 1 Role Keys/Vocal…" at bounding box center [121, 151] width 110 height 95
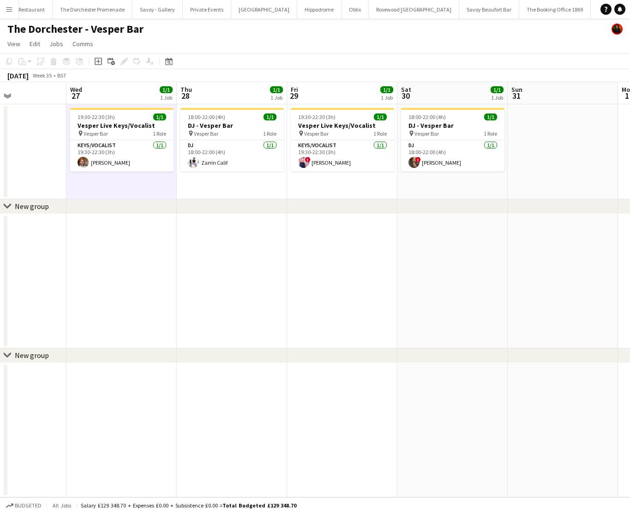
click at [17, 7] on button "Menu" at bounding box center [9, 9] width 18 height 18
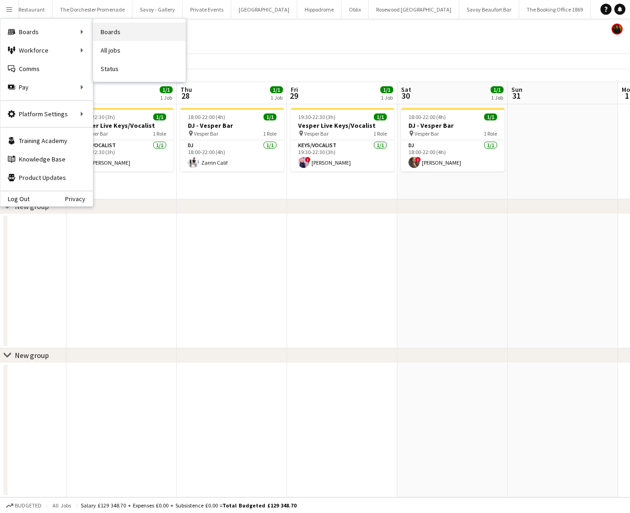
click at [133, 30] on link "Boards" at bounding box center [139, 32] width 92 height 18
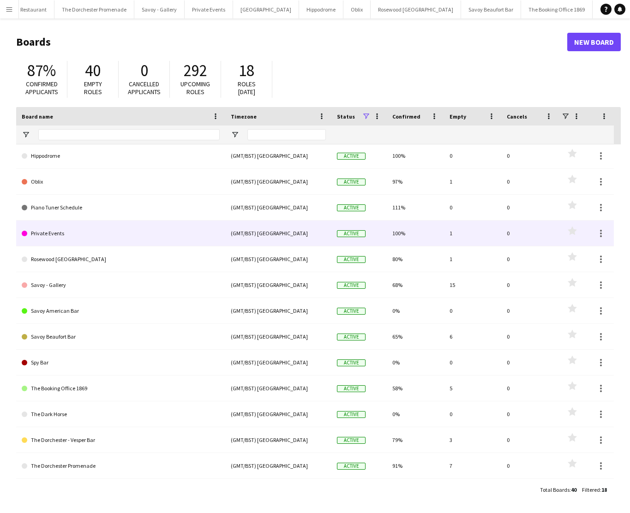
scroll to position [129, 0]
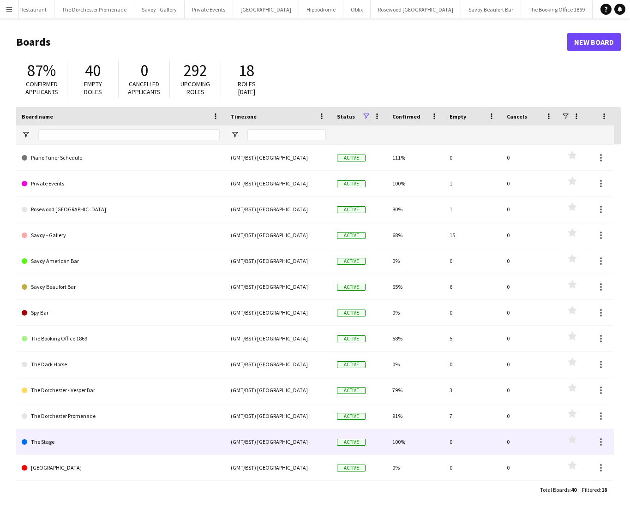
click at [96, 446] on link "The Stage" at bounding box center [121, 442] width 198 height 26
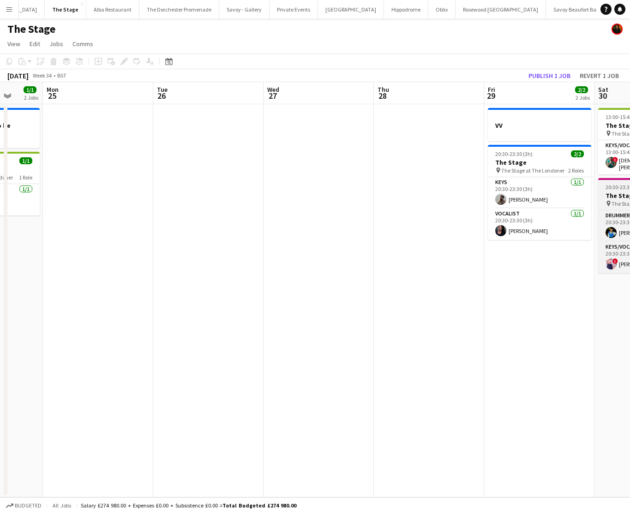
scroll to position [0, 286]
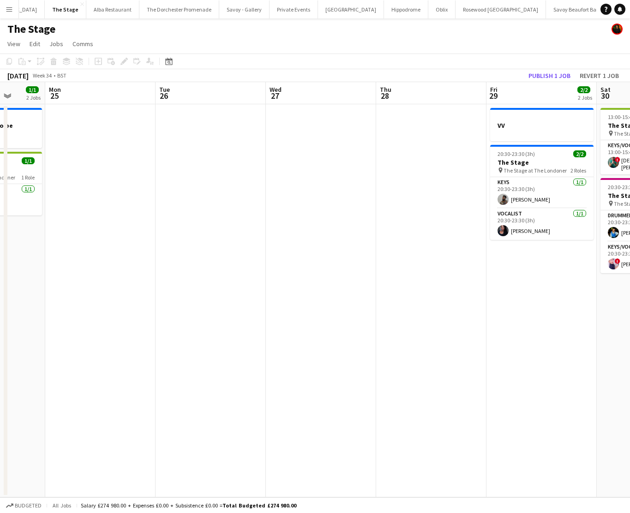
drag, startPoint x: 8, startPoint y: 7, endPoint x: 36, endPoint y: 28, distance: 34.7
click at [8, 7] on app-icon "Menu" at bounding box center [9, 9] width 7 height 7
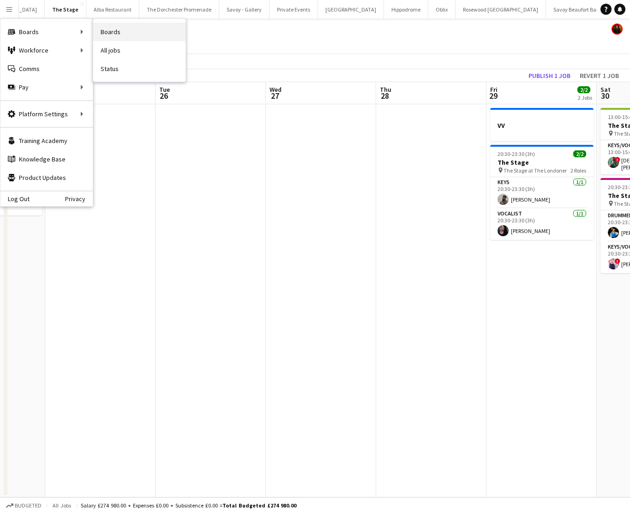
click at [132, 32] on link "Boards" at bounding box center [139, 32] width 92 height 18
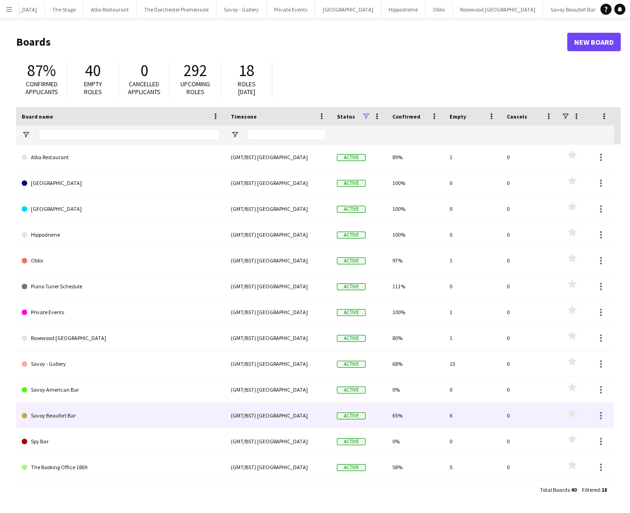
scroll to position [129, 0]
click at [116, 413] on link "The Dorchester Promenade" at bounding box center [121, 416] width 198 height 26
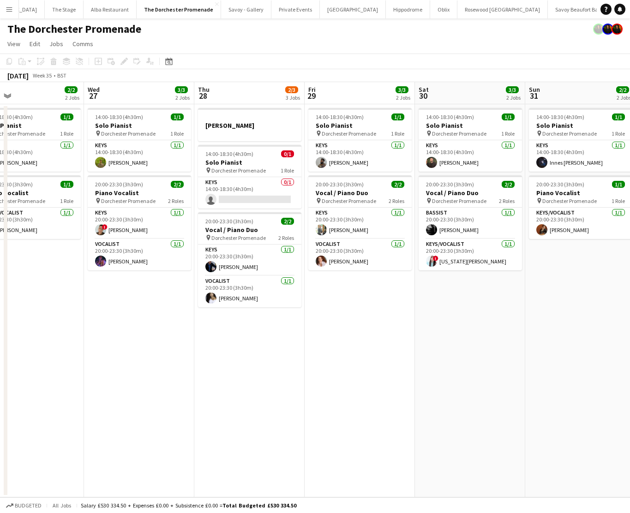
scroll to position [0, 295]
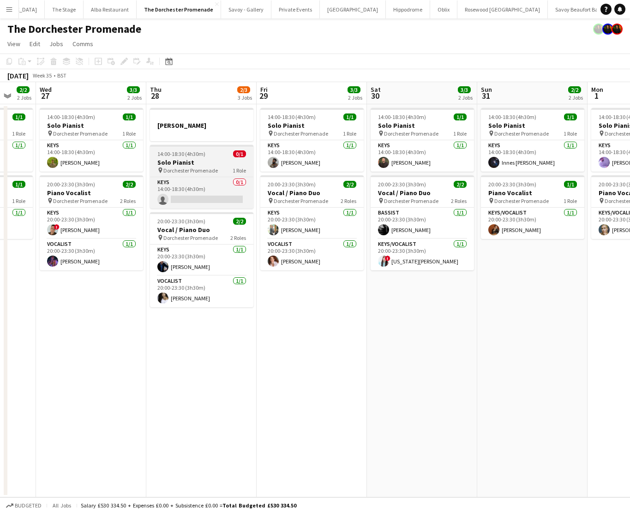
click at [193, 162] on h3 "Solo Pianist" at bounding box center [201, 162] width 103 height 8
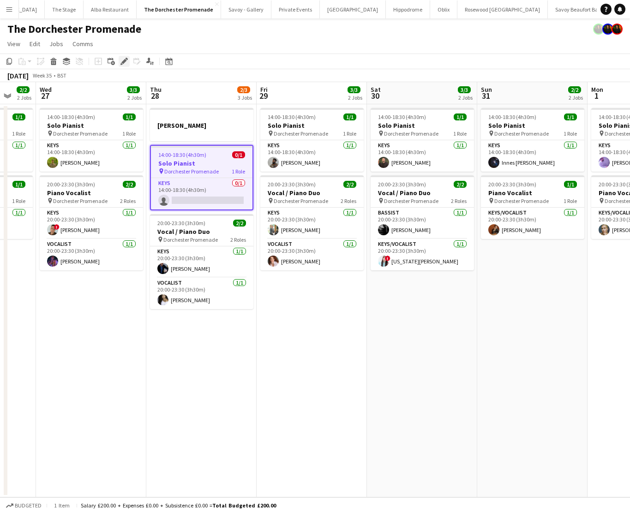
click at [122, 62] on icon at bounding box center [123, 61] width 5 height 5
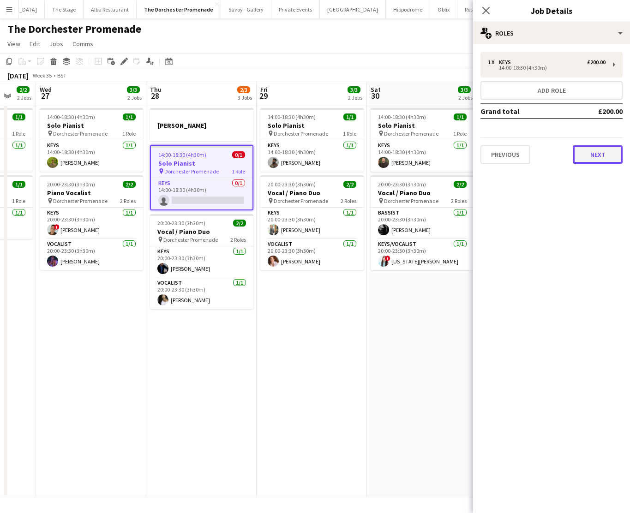
click at [600, 155] on button "Next" at bounding box center [598, 154] width 50 height 18
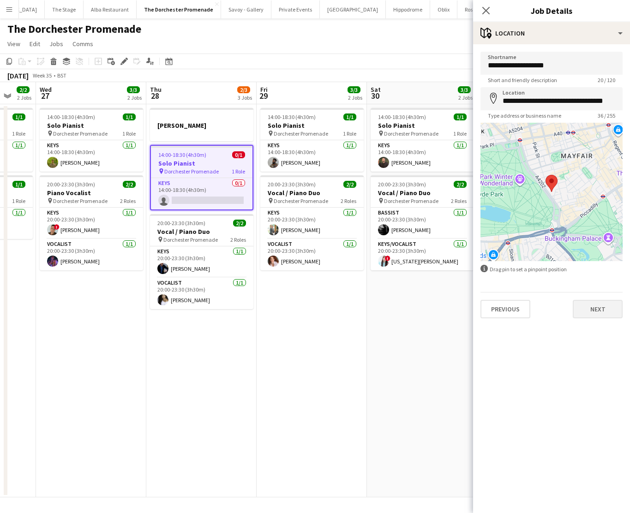
drag, startPoint x: 600, startPoint y: 295, endPoint x: 597, endPoint y: 311, distance: 15.5
click at [600, 296] on div "Previous Next" at bounding box center [552, 305] width 142 height 26
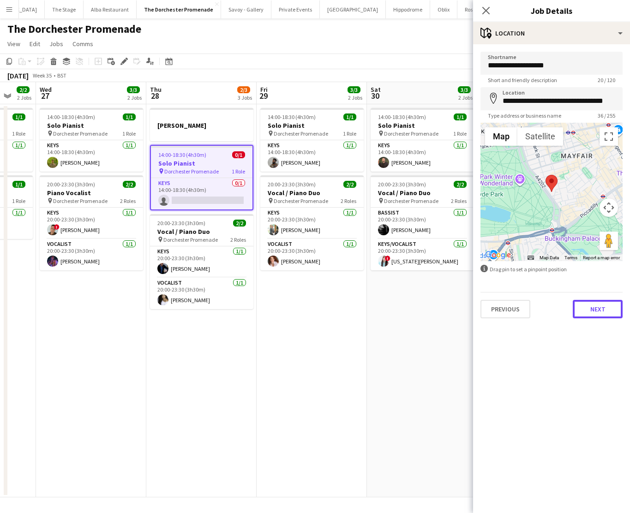
click at [597, 311] on button "Next" at bounding box center [598, 309] width 50 height 18
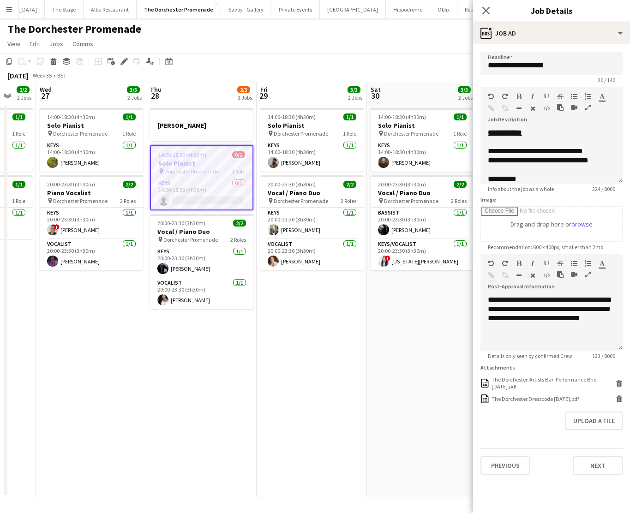
click at [287, 353] on app-date-cell "14:00-18:30 (4h30m) 1/1 Solo Pianist pin Dorchester Promenade 1 Role Keys [DATE…" at bounding box center [312, 300] width 110 height 393
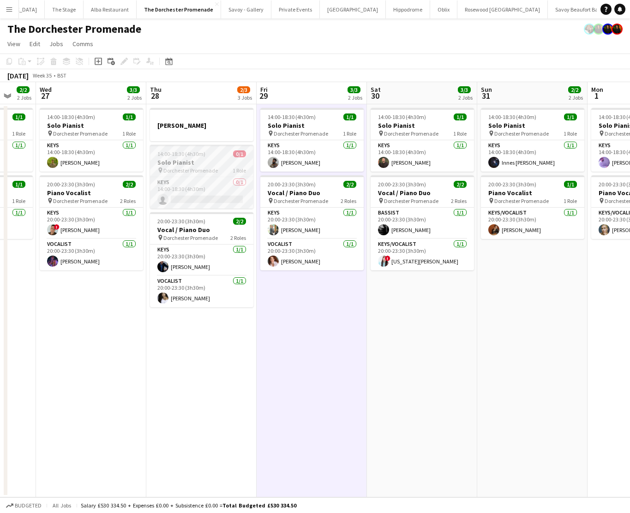
click at [196, 158] on h3 "Solo Pianist" at bounding box center [201, 162] width 103 height 8
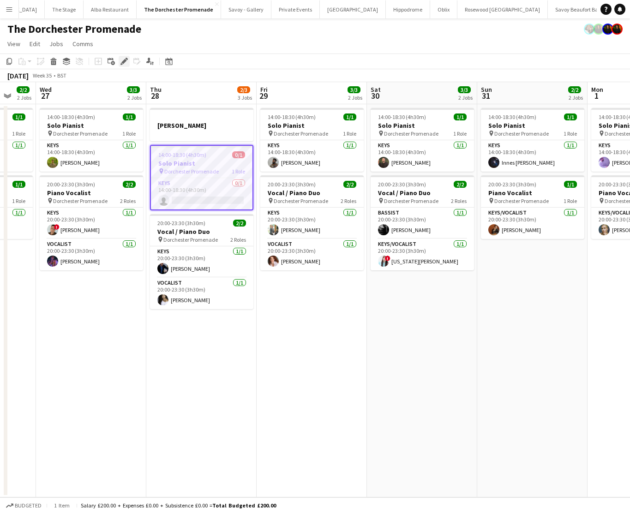
click at [120, 61] on div "Edit" at bounding box center [124, 61] width 11 height 11
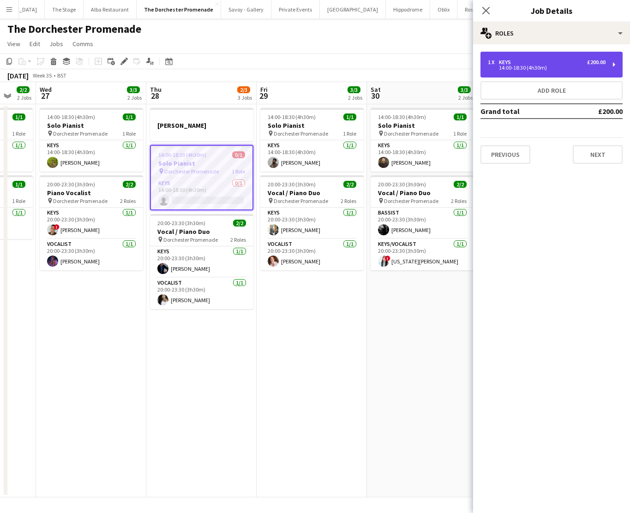
click at [550, 62] on div "1 x Keys £200.00" at bounding box center [547, 62] width 118 height 6
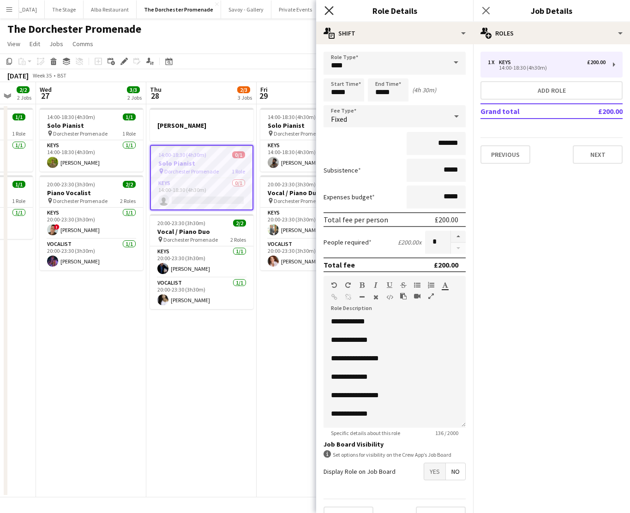
click at [325, 9] on icon "Close pop-in" at bounding box center [328, 10] width 9 height 9
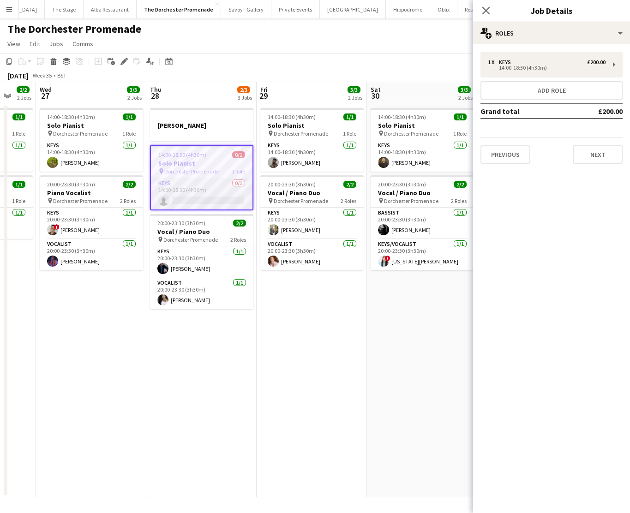
click at [204, 186] on app-card-role "Keys 0/1 14:00-18:30 (4h30m) single-neutral-actions" at bounding box center [202, 193] width 102 height 31
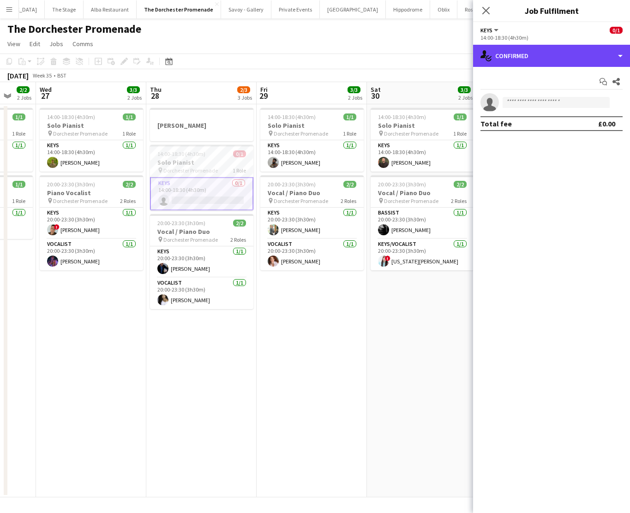
drag, startPoint x: 567, startPoint y: 58, endPoint x: 565, endPoint y: 90, distance: 32.4
click at [567, 58] on div "single-neutral-actions-check-2 Confirmed" at bounding box center [551, 56] width 157 height 22
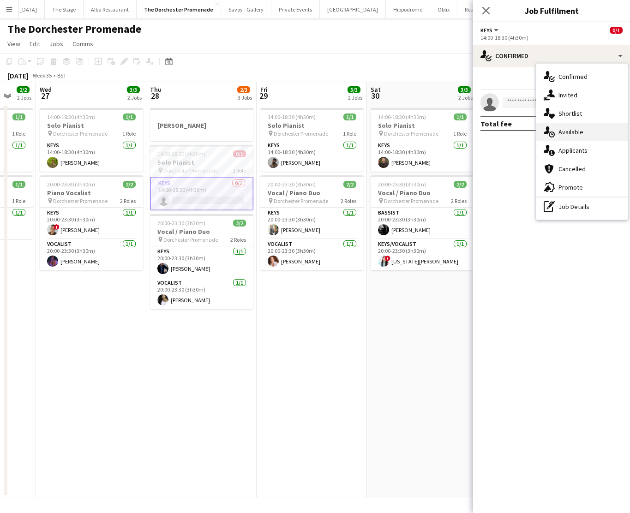
click at [566, 131] on div "single-neutral-actions-upload Available" at bounding box center [581, 132] width 91 height 18
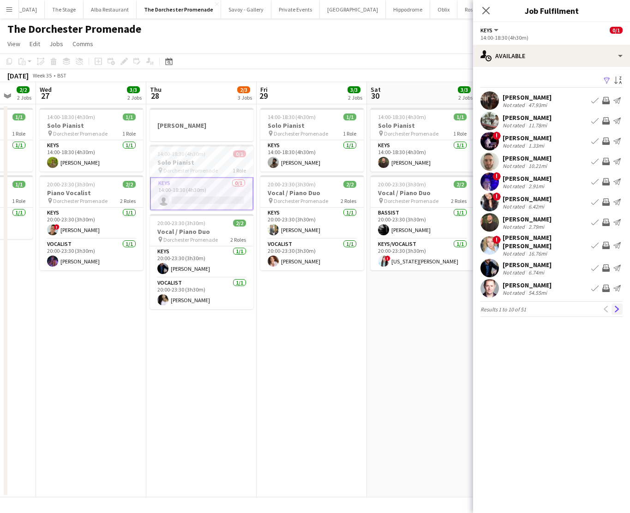
click at [616, 306] on app-icon "Next" at bounding box center [617, 309] width 6 height 6
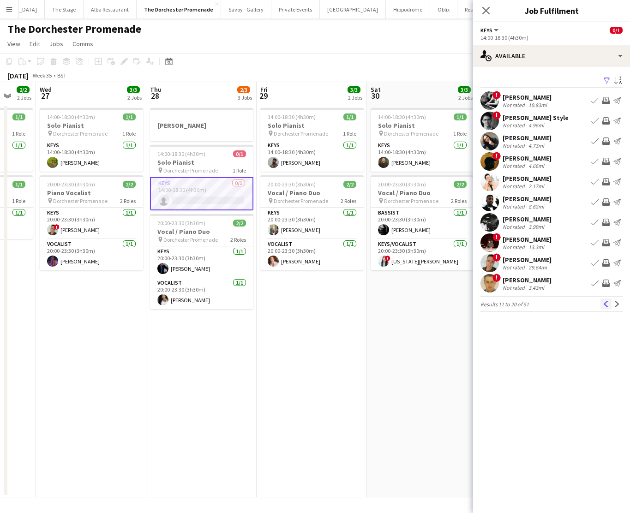
click at [603, 301] on button "Previous" at bounding box center [606, 304] width 11 height 11
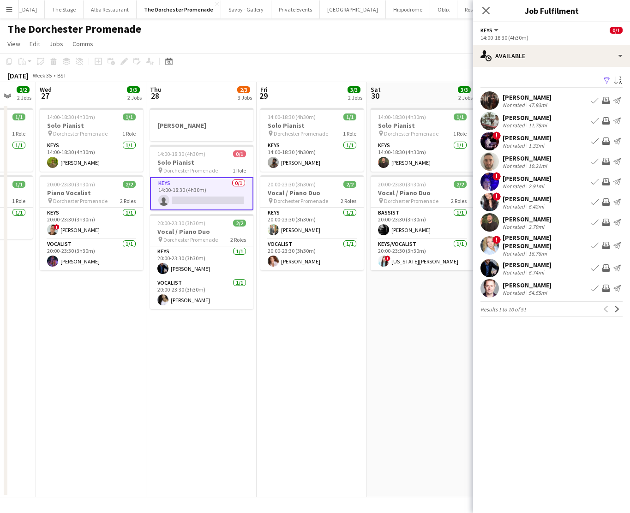
click at [12, 14] on button "Menu" at bounding box center [9, 9] width 18 height 18
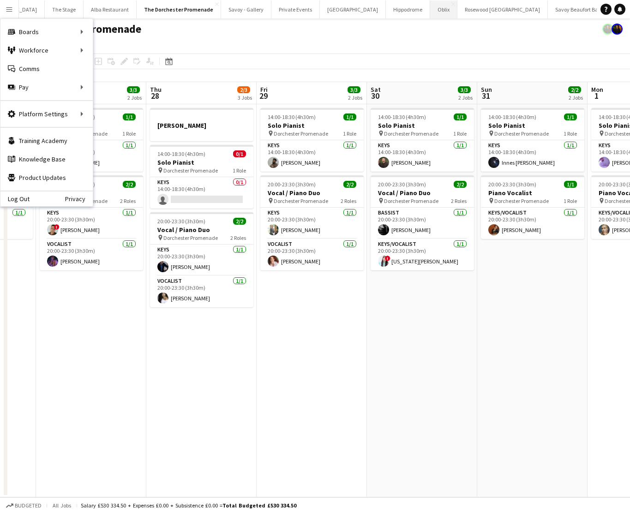
click at [430, 10] on button "Oblix Close" at bounding box center [443, 9] width 27 height 18
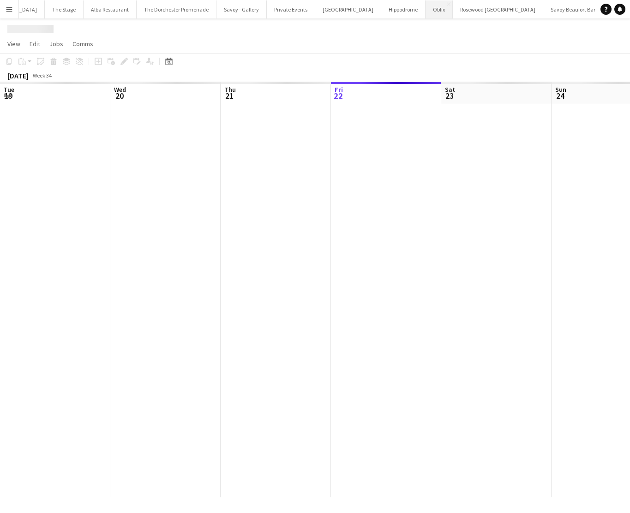
scroll to position [0, 221]
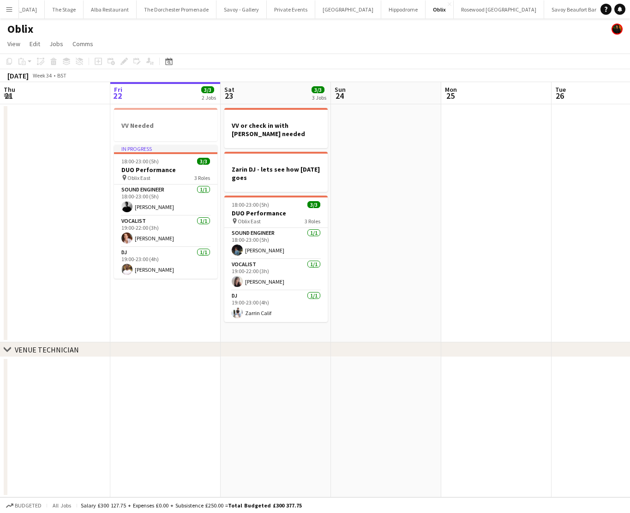
click at [6, 7] on app-icon "Menu" at bounding box center [9, 9] width 7 height 7
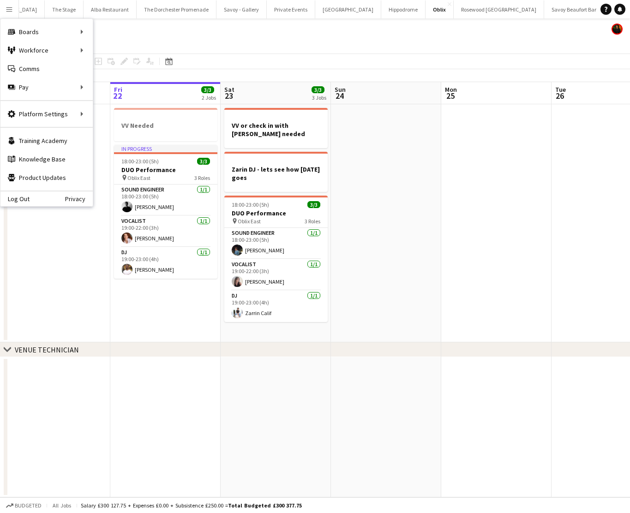
click at [369, 44] on app-page-menu "View Day view expanded Day view collapsed Month view Date picker Jump to [DATE]…" at bounding box center [315, 45] width 630 height 18
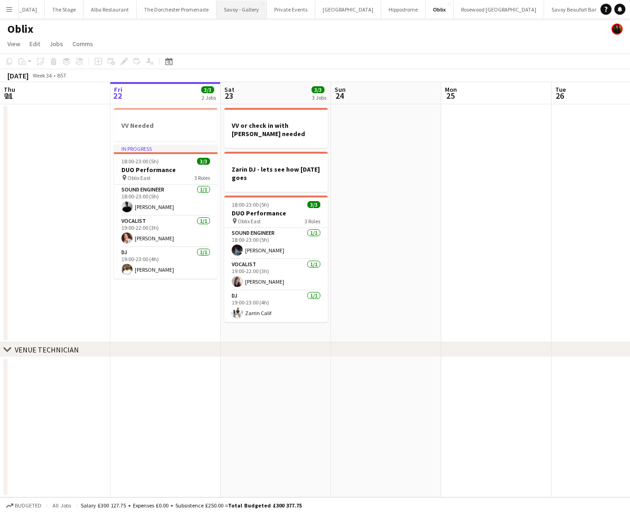
click at [216, 12] on button "Savoy - Gallery Close" at bounding box center [241, 9] width 50 height 18
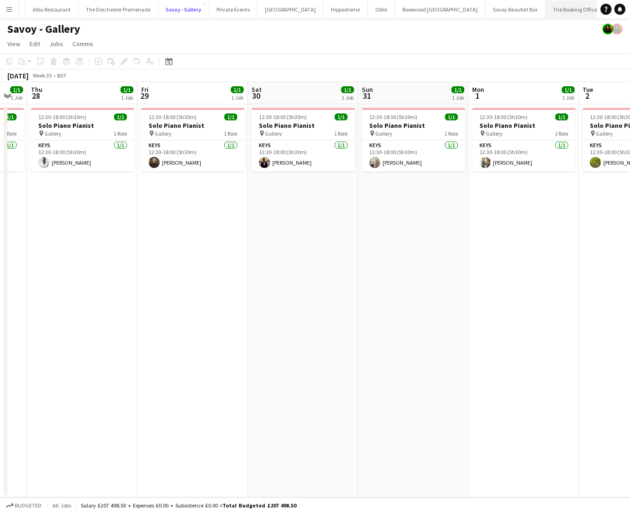
scroll to position [0, 256]
click at [370, 12] on button "Rosewood [GEOGRAPHIC_DATA] Close" at bounding box center [415, 9] width 90 height 18
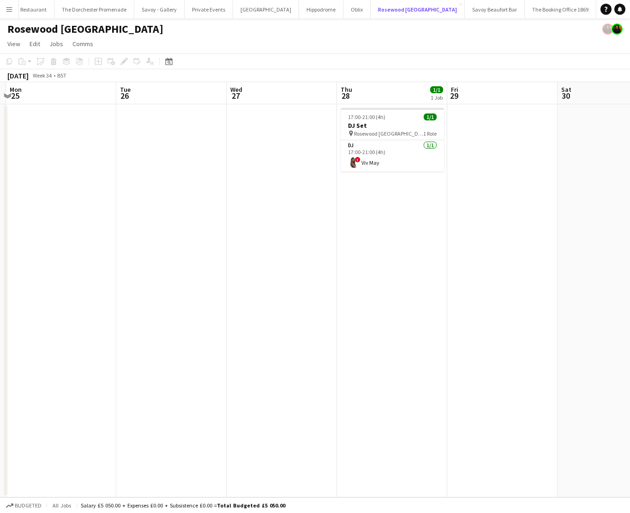
scroll to position [0, 325]
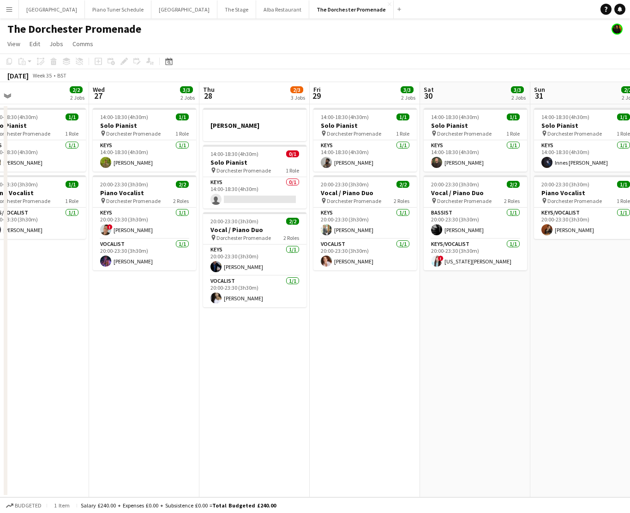
scroll to position [0, 243]
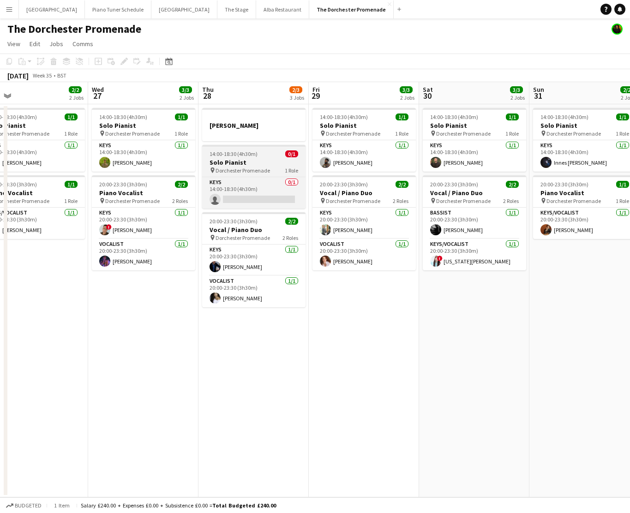
click at [275, 176] on app-job-card "14:00-18:30 (4h30m) 0/1 Solo Pianist pin Dorchester Promenade 1 Role Keys 0/1 1…" at bounding box center [253, 177] width 103 height 64
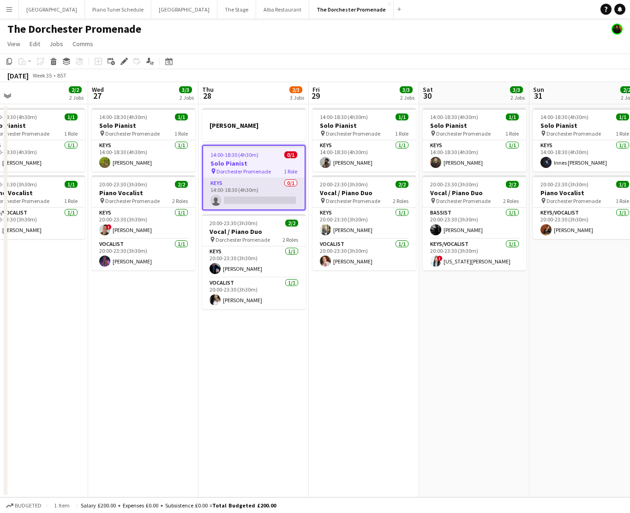
click at [268, 188] on app-card-role "Keys 0/1 14:00-18:30 (4h30m) single-neutral-actions" at bounding box center [254, 193] width 102 height 31
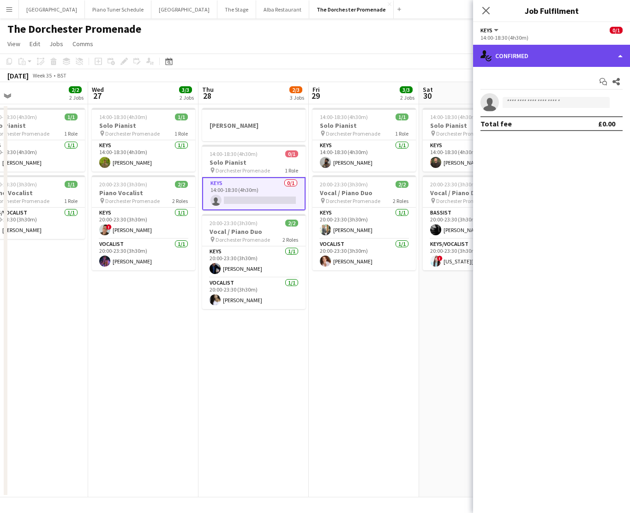
click at [528, 59] on div "single-neutral-actions-check-2 Confirmed" at bounding box center [551, 56] width 157 height 22
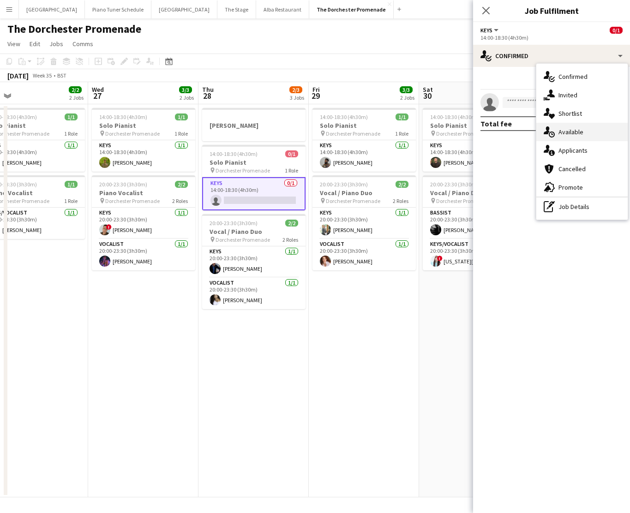
click at [562, 133] on div "single-neutral-actions-upload Available" at bounding box center [581, 132] width 91 height 18
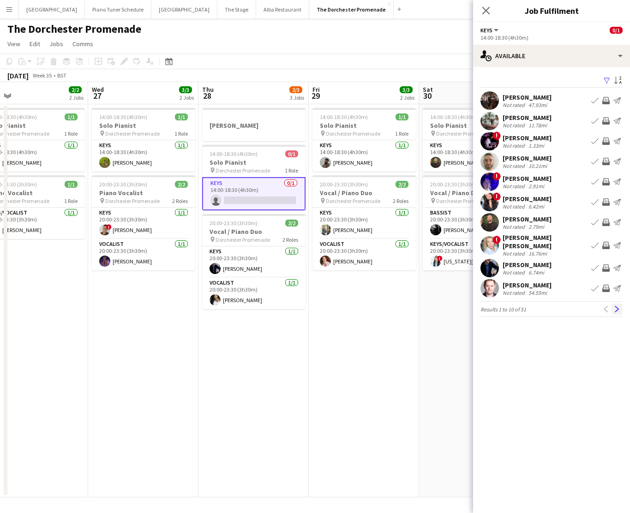
click at [619, 306] on app-icon "Next" at bounding box center [617, 309] width 6 height 6
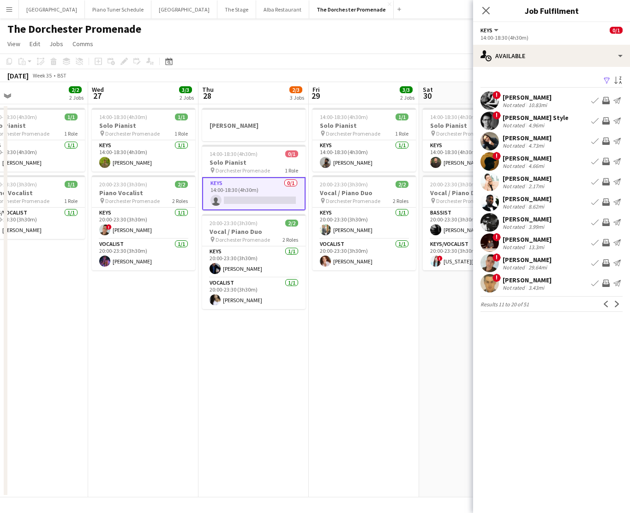
click at [619, 301] on app-icon "Next" at bounding box center [617, 304] width 6 height 6
click at [617, 304] on app-icon "Next" at bounding box center [617, 304] width 6 height 6
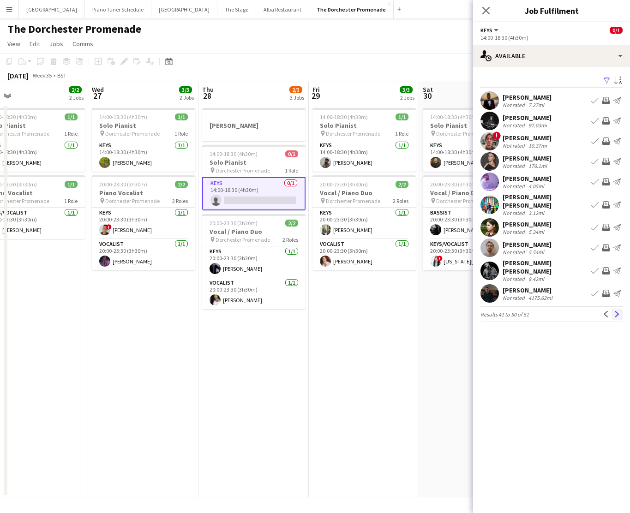
click at [617, 311] on app-icon "Next" at bounding box center [617, 314] width 6 height 6
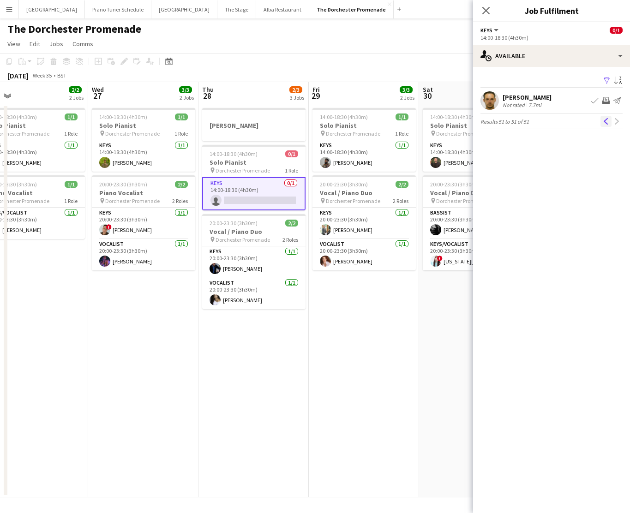
click at [605, 123] on app-icon "Previous" at bounding box center [606, 121] width 6 height 6
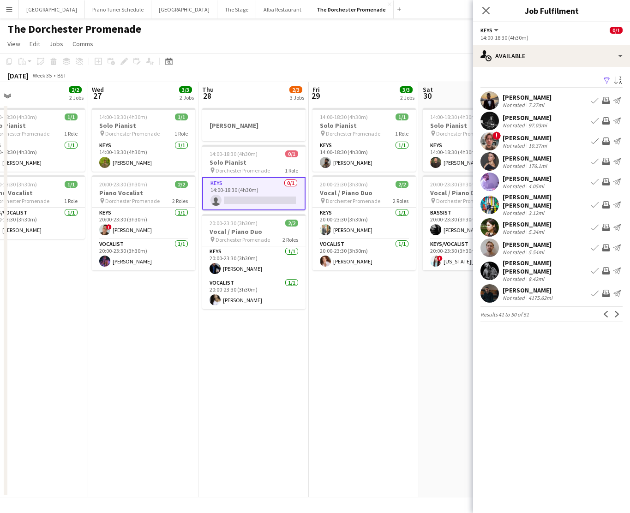
drag, startPoint x: 12, startPoint y: 11, endPoint x: 17, endPoint y: 12, distance: 4.6
click at [13, 11] on button "Menu" at bounding box center [9, 9] width 18 height 18
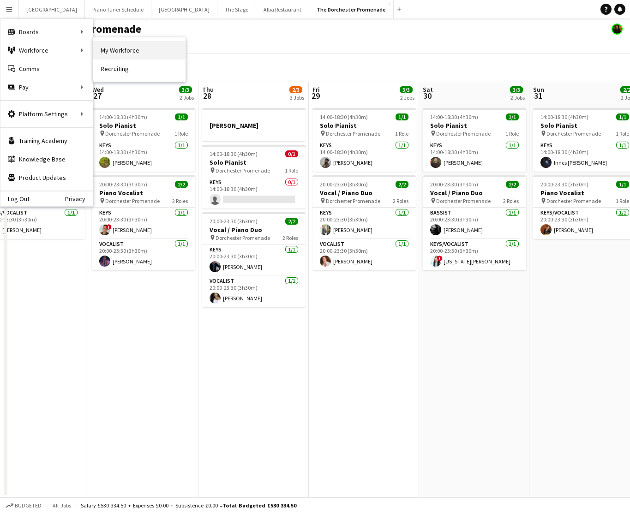
click at [127, 48] on link "My Workforce" at bounding box center [139, 50] width 92 height 18
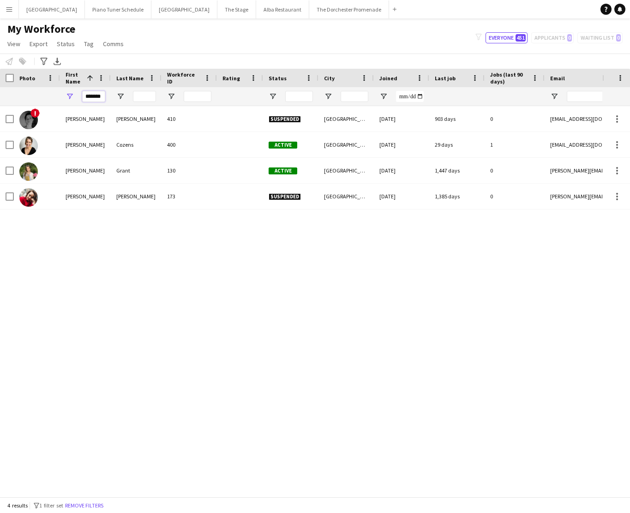
click at [91, 96] on input "*******" at bounding box center [93, 96] width 23 height 11
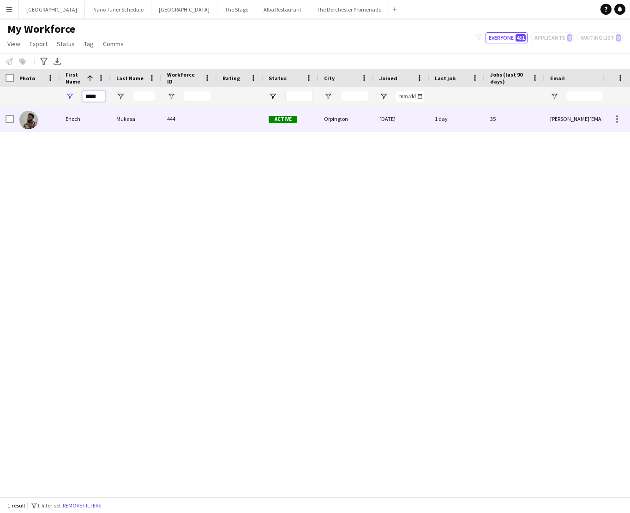
type input "*****"
click at [88, 115] on div "Enoch" at bounding box center [85, 118] width 51 height 25
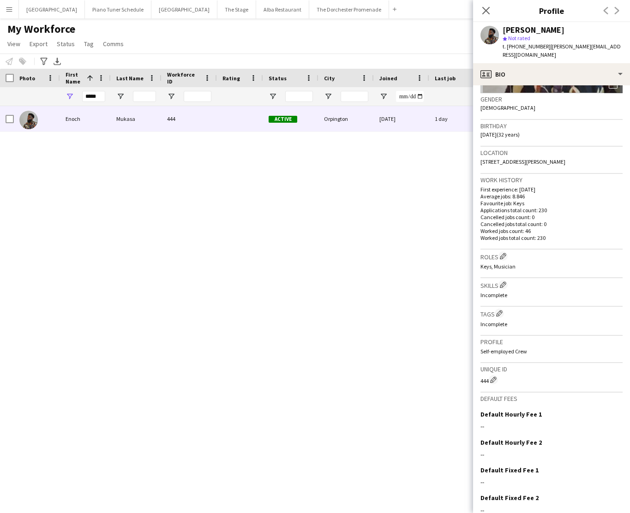
scroll to position [172, 0]
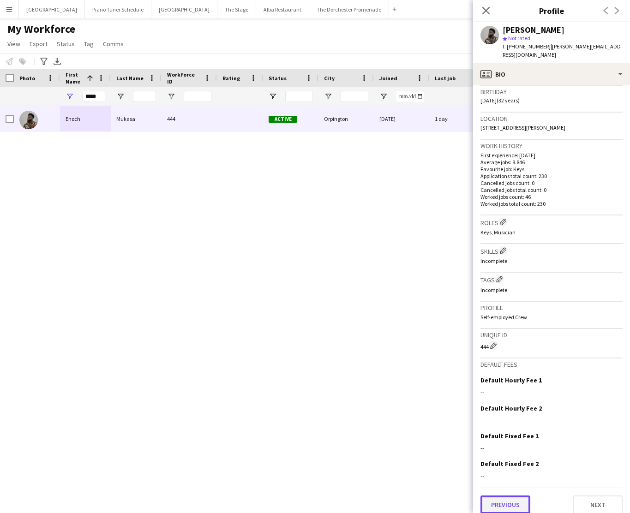
click at [510, 496] on button "Previous" at bounding box center [506, 505] width 50 height 18
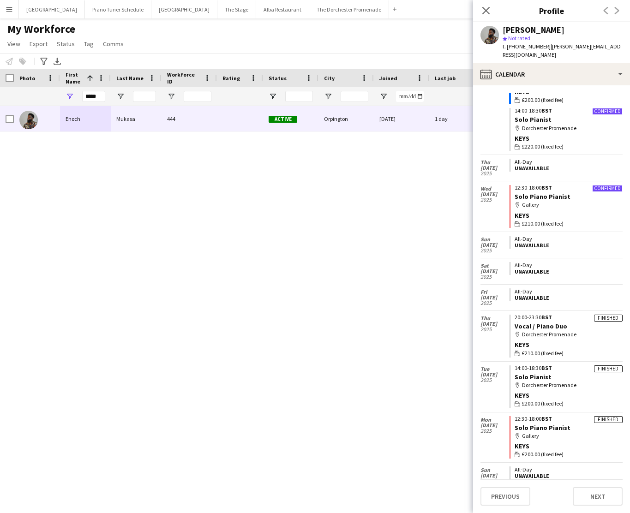
scroll to position [1154, 0]
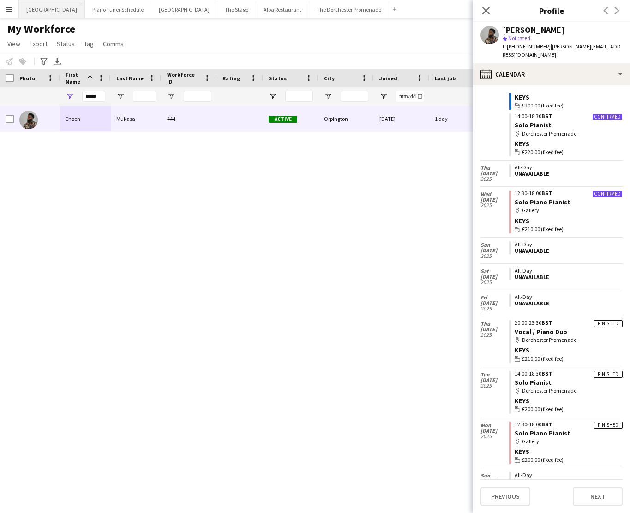
click at [21, 13] on button "Bicester village Close" at bounding box center [52, 9] width 66 height 18
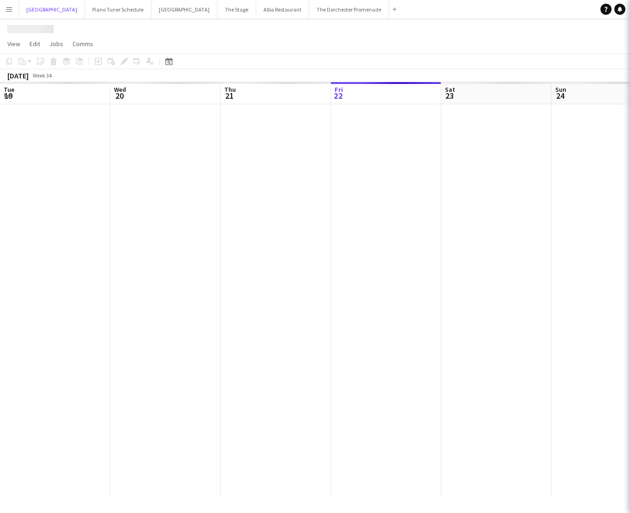
scroll to position [0, 221]
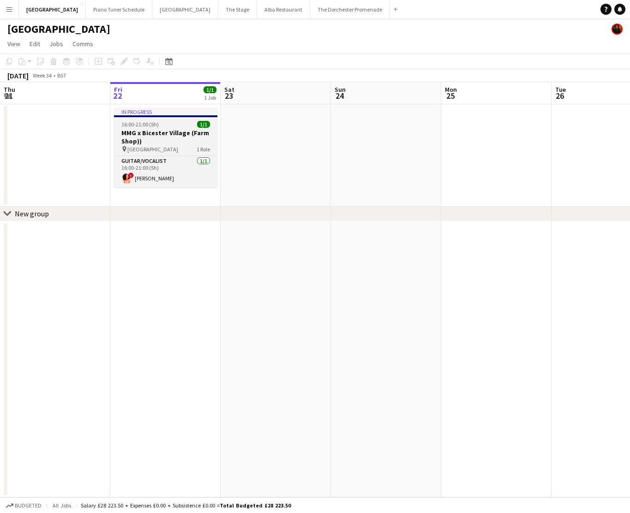
click at [149, 129] on h3 "MMG x Bicester Village (Farm Shop))" at bounding box center [165, 137] width 103 height 17
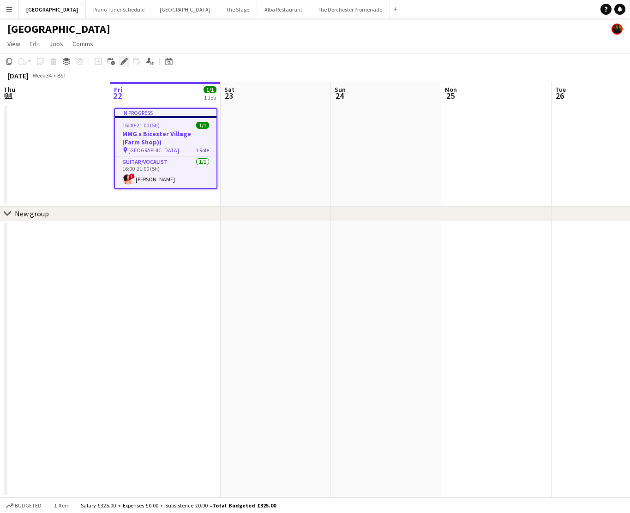
click at [119, 60] on div "Edit" at bounding box center [124, 61] width 11 height 11
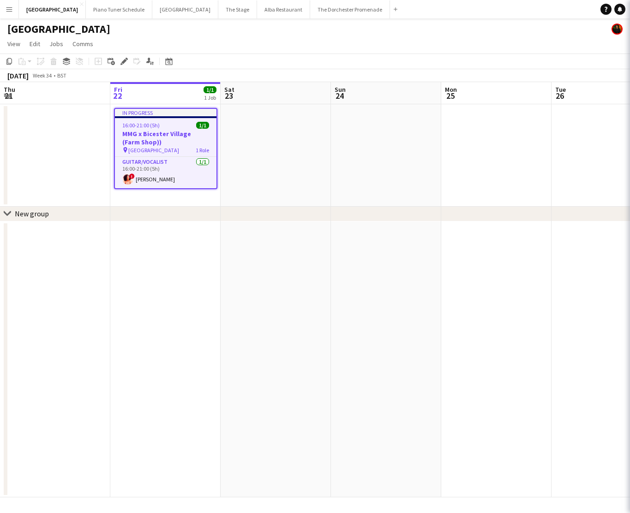
type input "**********"
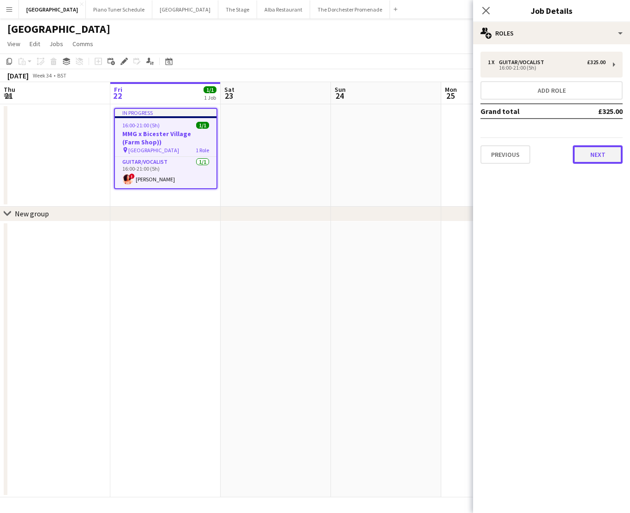
click at [585, 153] on button "Next" at bounding box center [598, 154] width 50 height 18
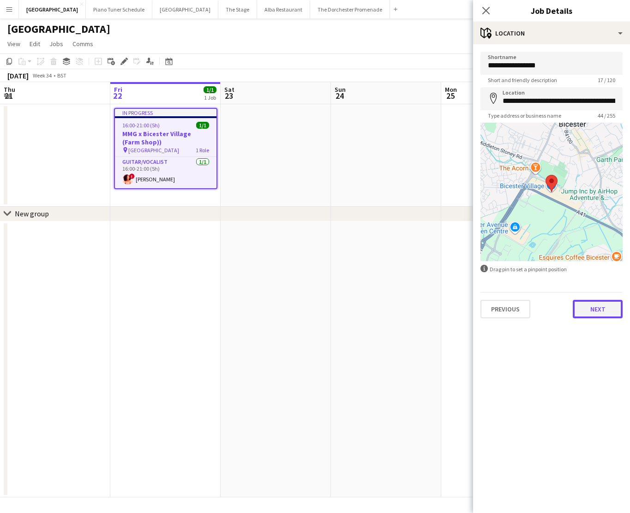
click at [594, 306] on button "Next" at bounding box center [598, 309] width 50 height 18
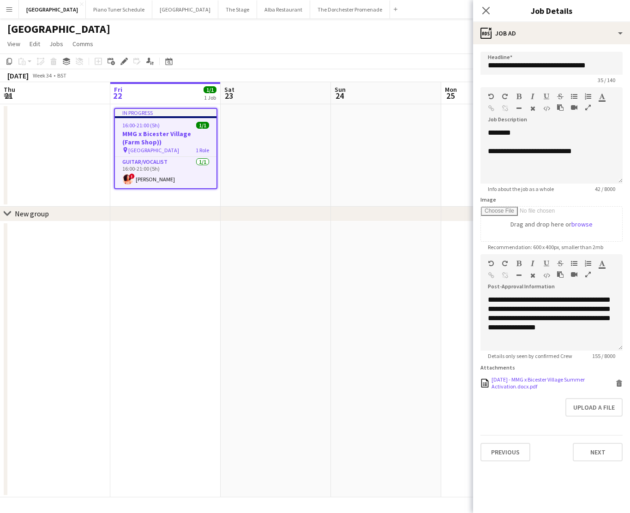
click at [522, 382] on div "22.08.2025 - MMG x Bicester Village Summer Activation.docx.pdf" at bounding box center [553, 383] width 122 height 14
